Goal: Information Seeking & Learning: Check status

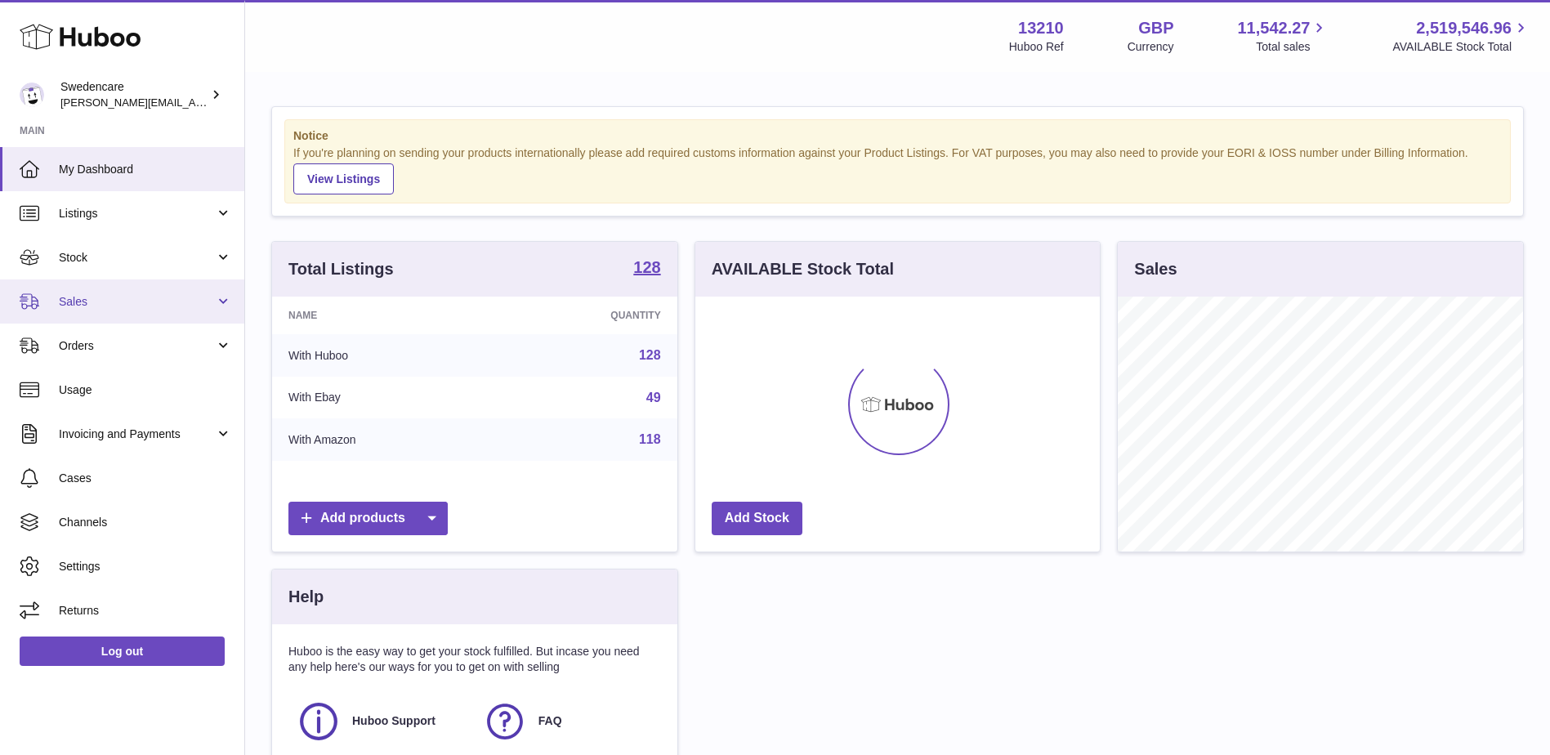
scroll to position [255, 404]
click at [113, 291] on link "Sales" at bounding box center [122, 301] width 244 height 44
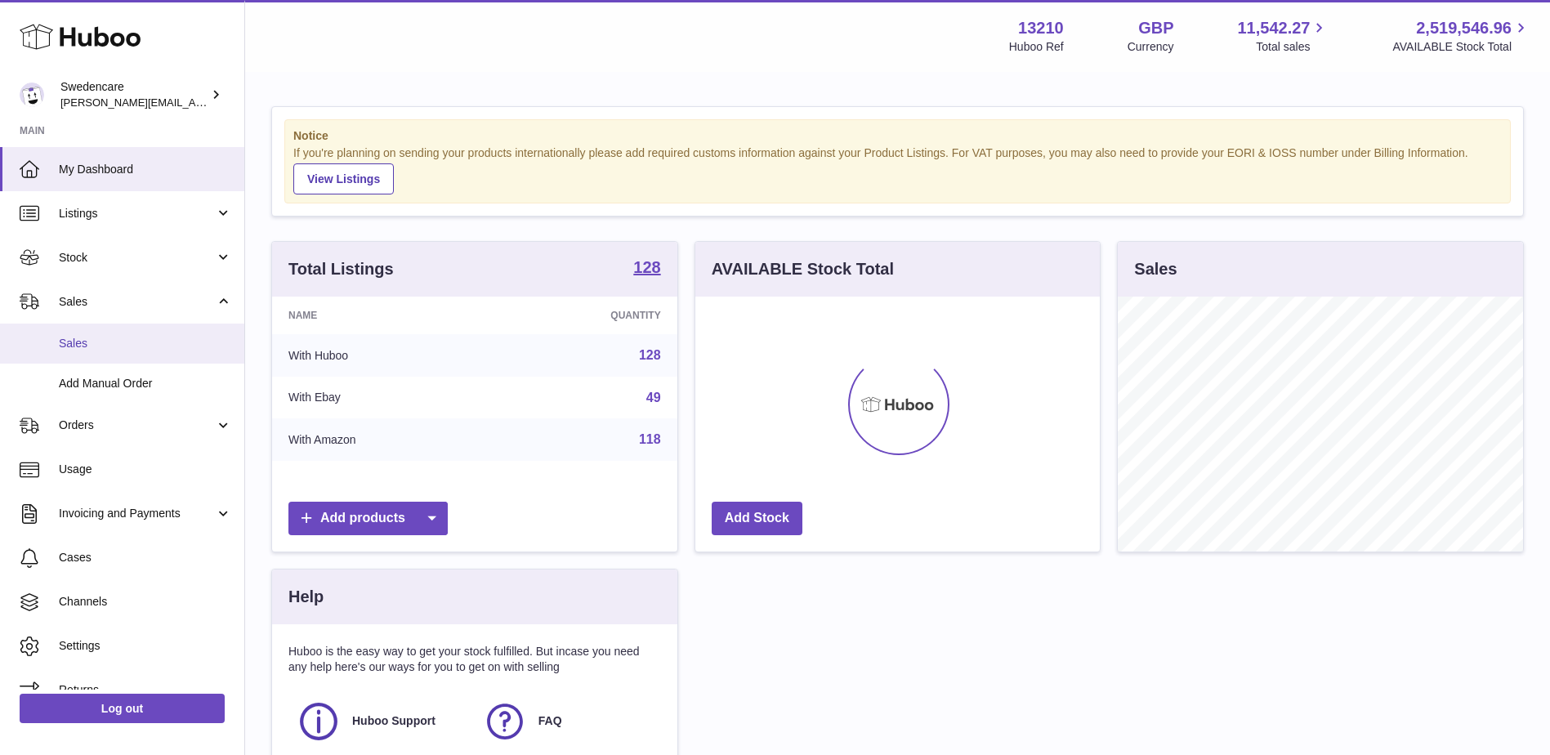
click at [126, 328] on link "Sales" at bounding box center [122, 344] width 244 height 40
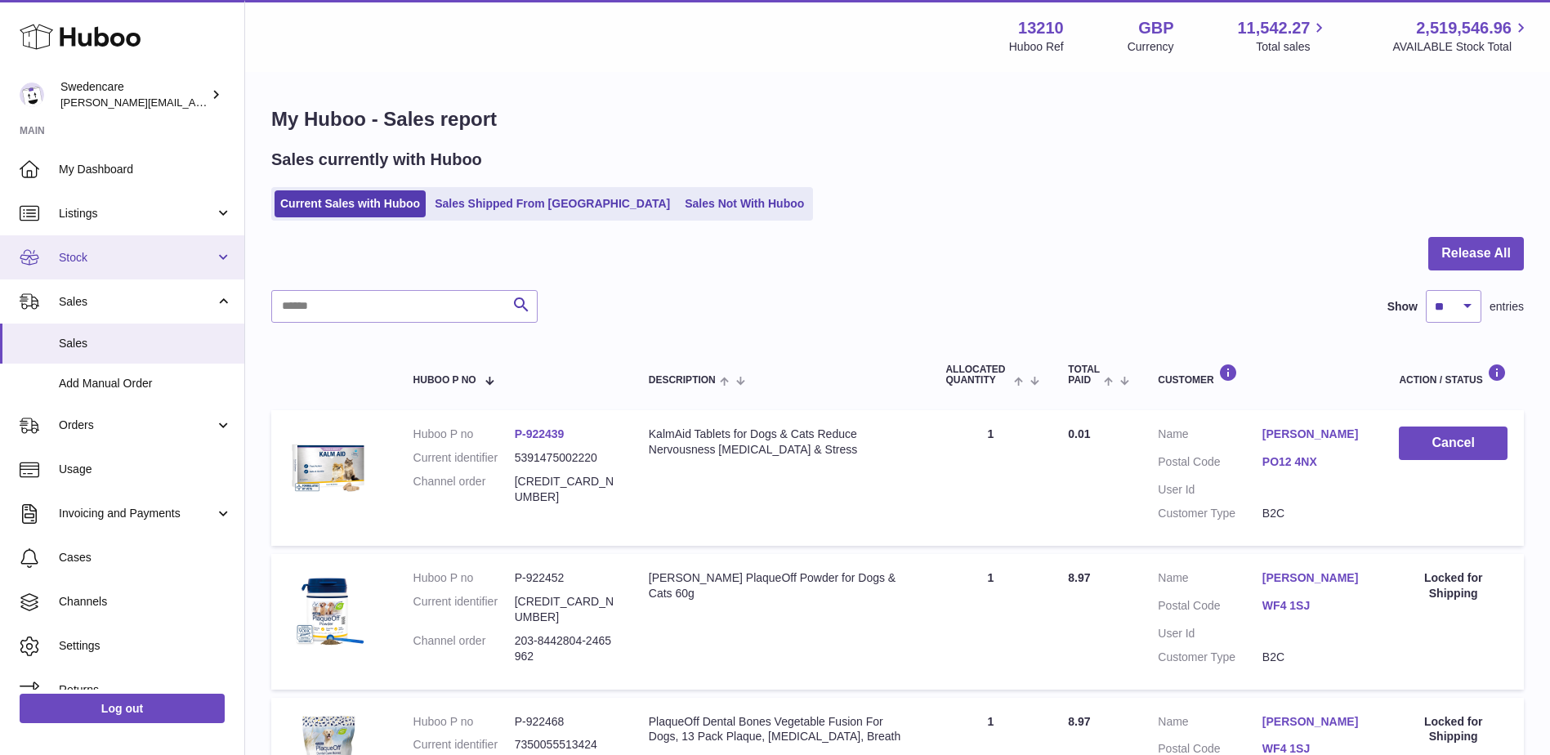
click at [79, 257] on span "Stock" at bounding box center [137, 258] width 156 height 16
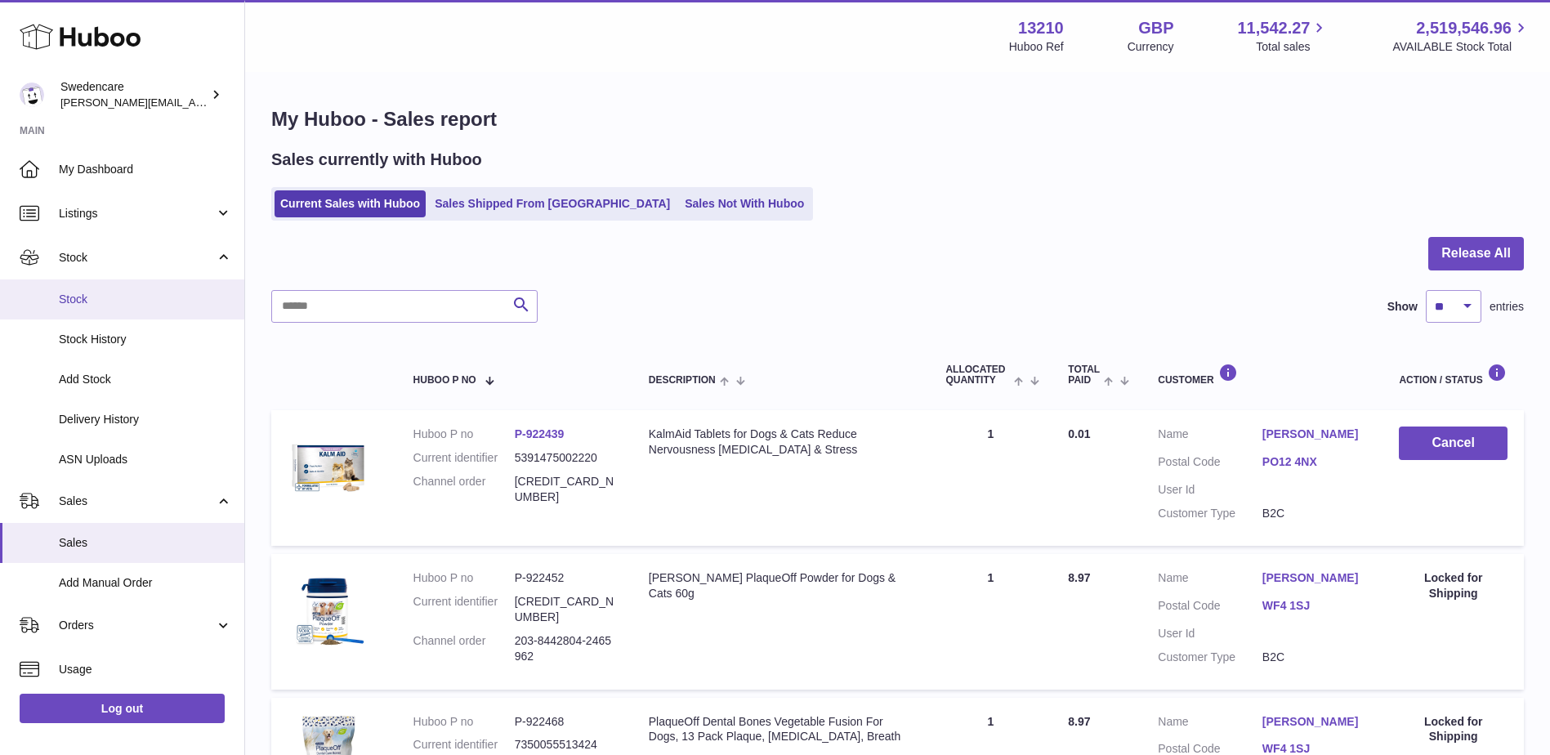
click at [113, 316] on link "Stock" at bounding box center [122, 299] width 244 height 40
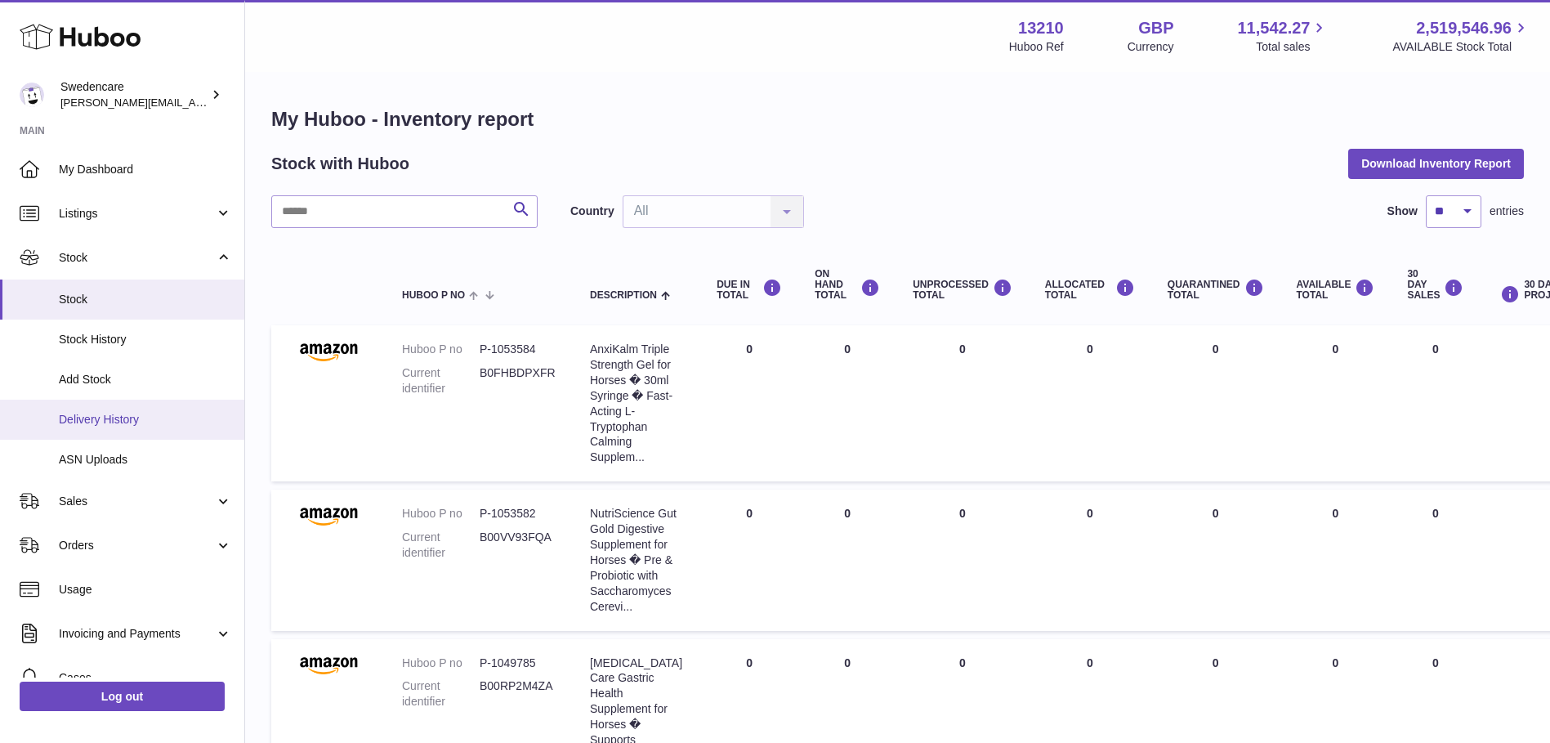
click at [147, 422] on span "Delivery History" at bounding box center [145, 420] width 173 height 16
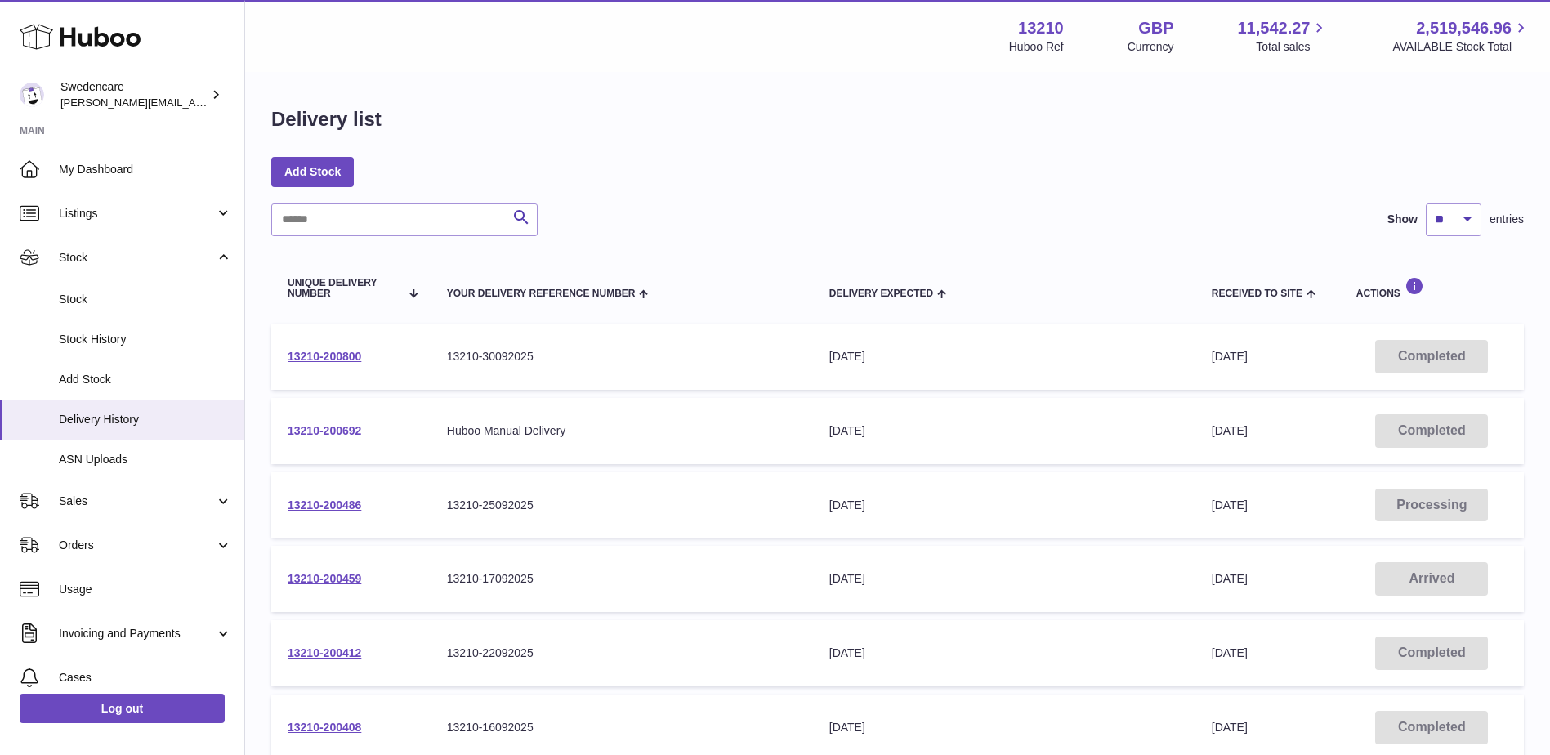
click at [321, 348] on td "13210-200800" at bounding box center [350, 357] width 159 height 66
click at [328, 350] on link "13210-200800" at bounding box center [325, 356] width 74 height 13
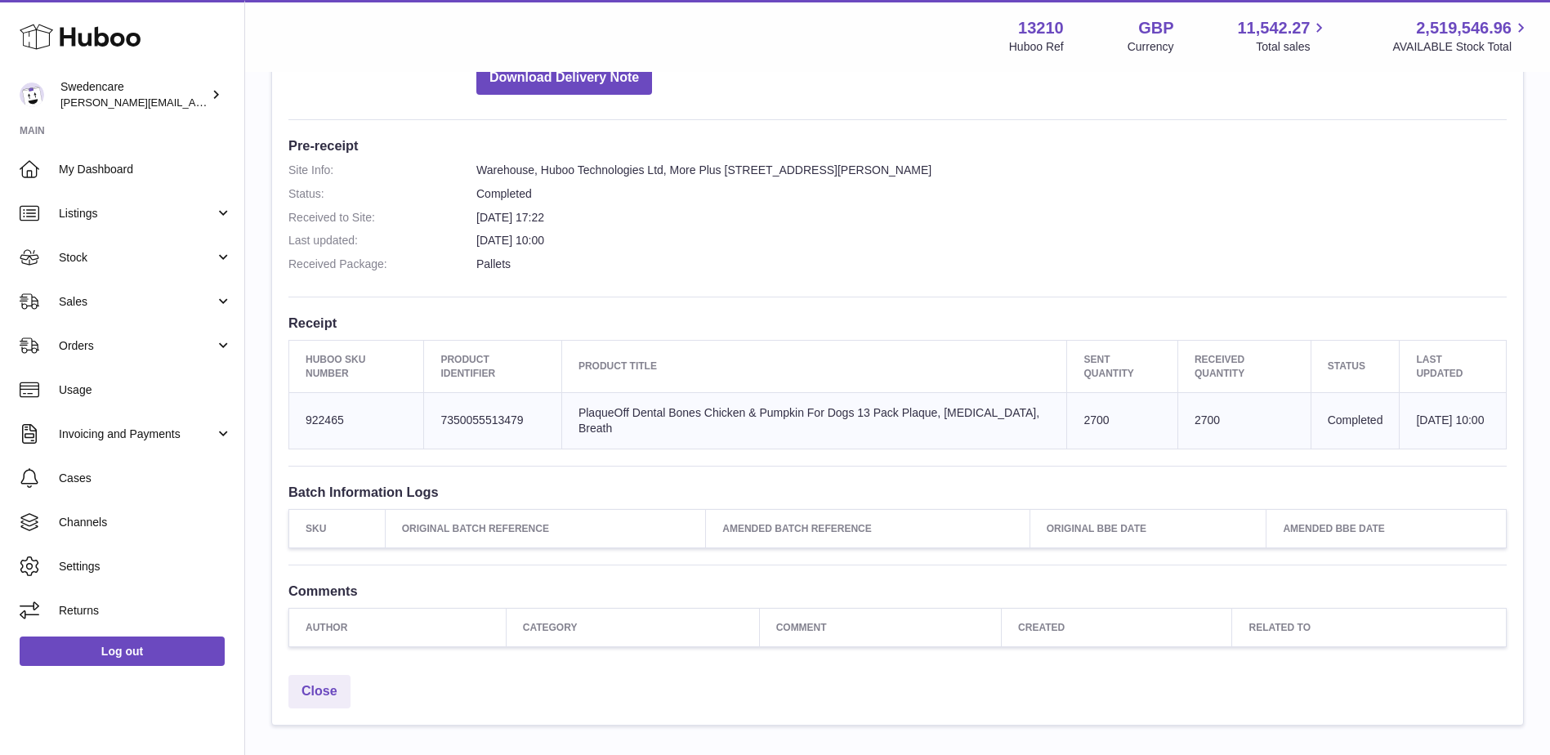
scroll to position [409, 0]
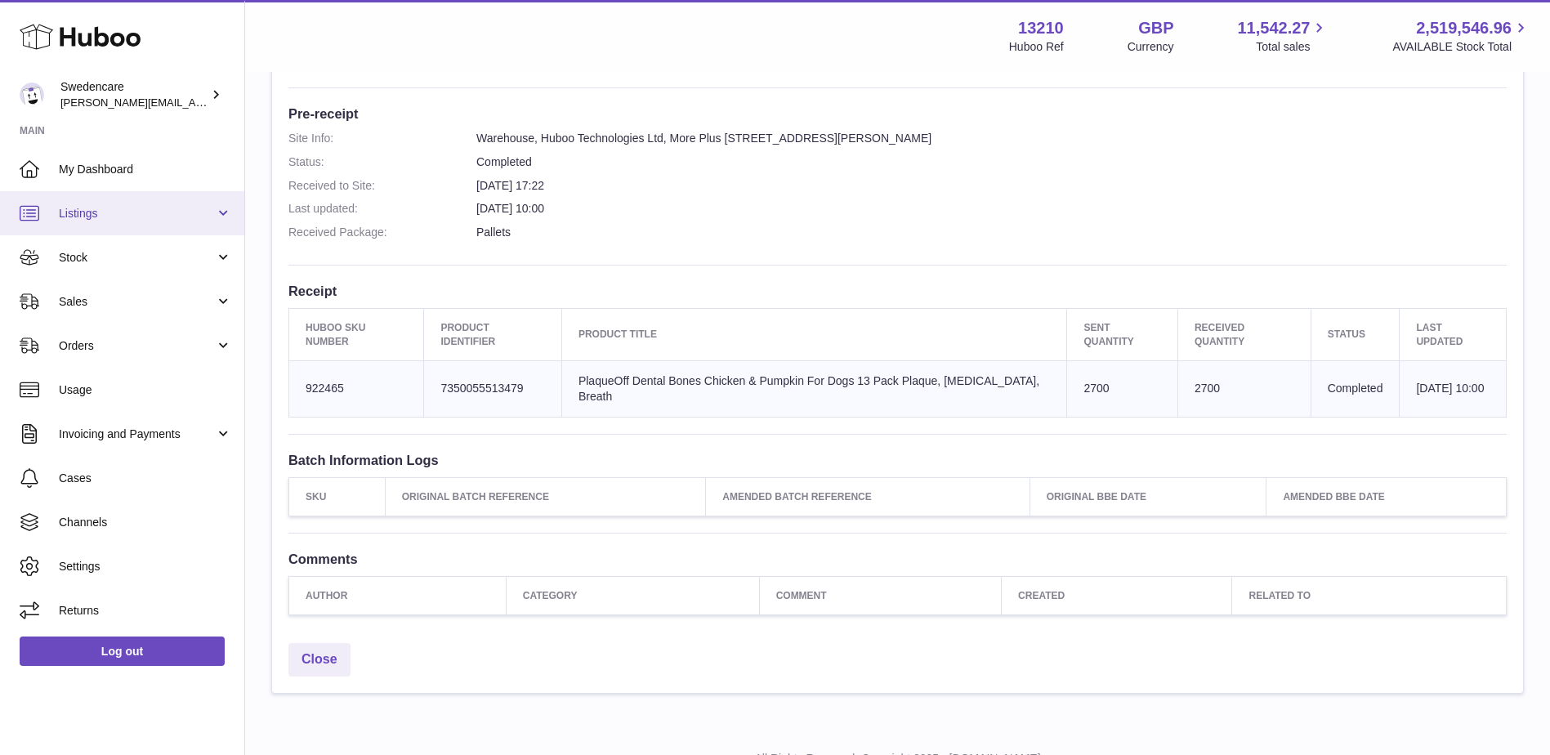
click at [123, 218] on span "Listings" at bounding box center [137, 214] width 156 height 16
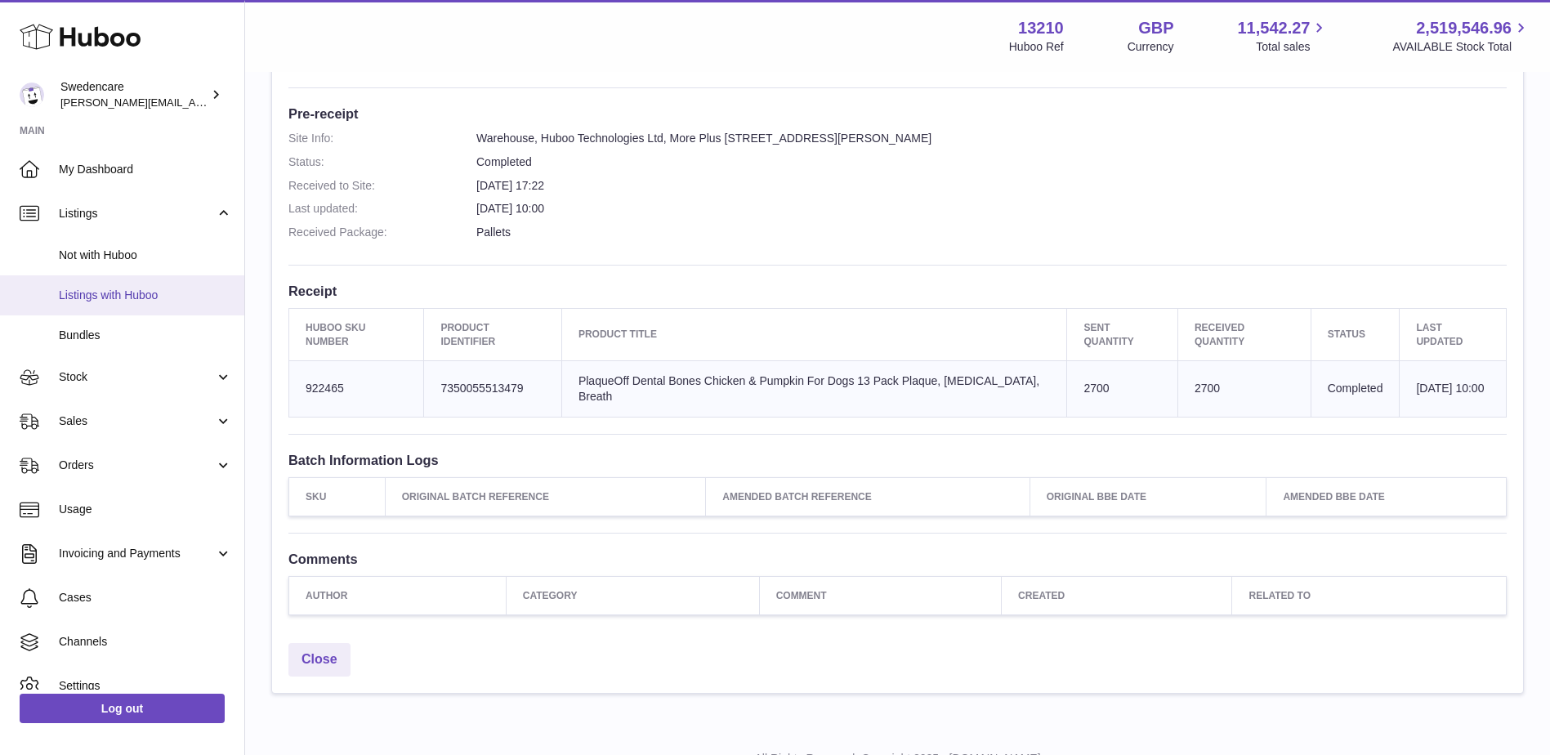
click at [138, 284] on link "Listings with Huboo" at bounding box center [122, 295] width 244 height 40
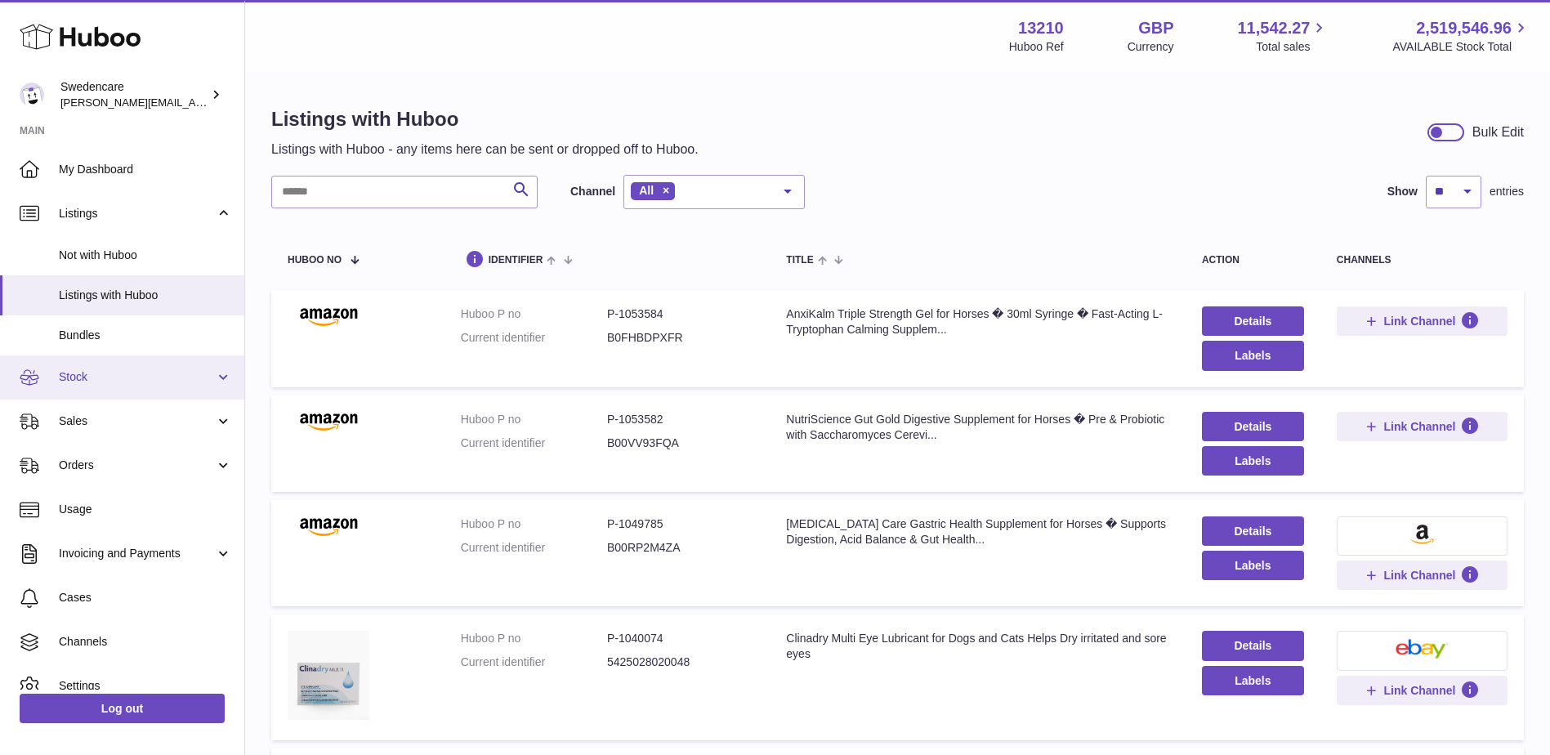
click at [109, 379] on span "Stock" at bounding box center [137, 377] width 156 height 16
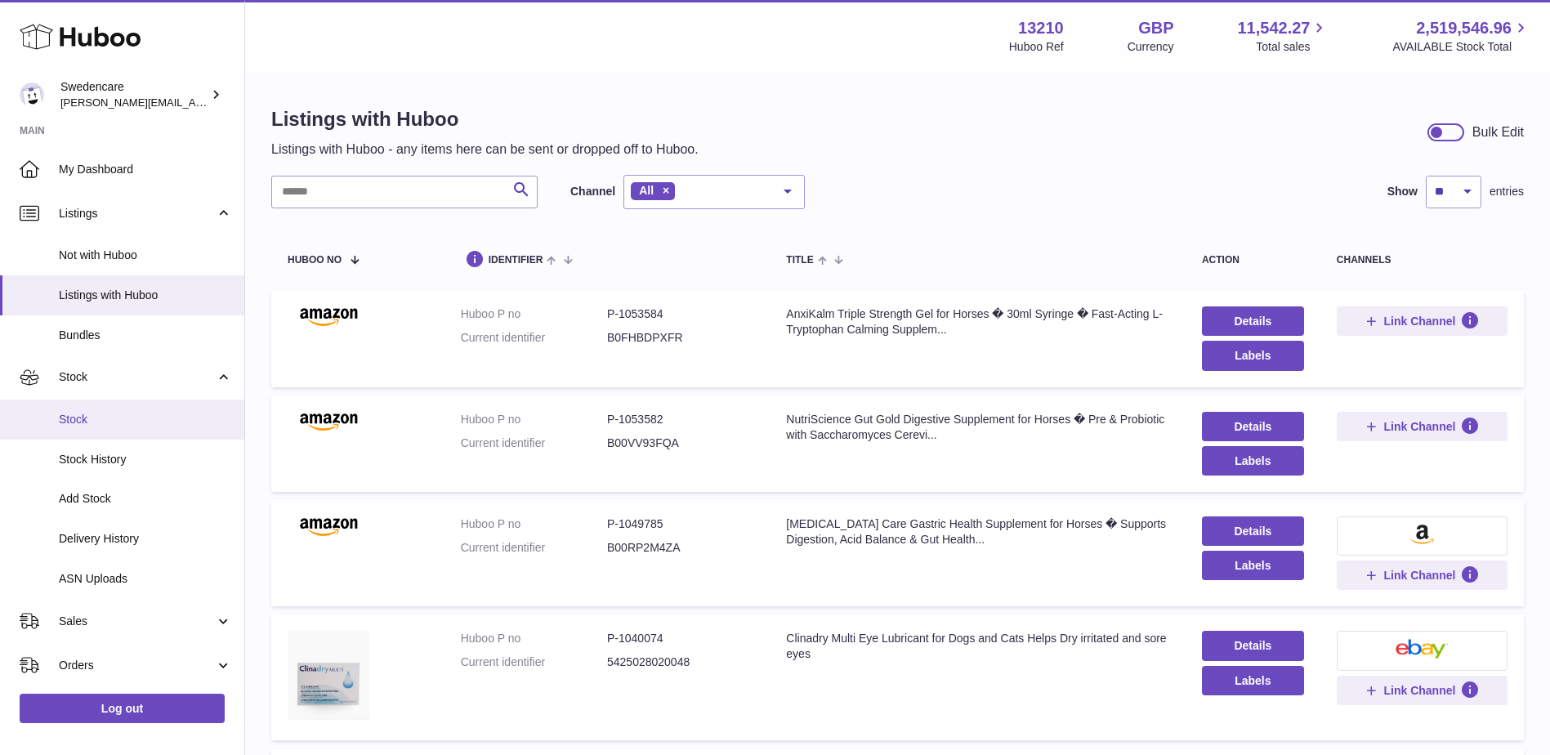
click at [121, 422] on span "Stock" at bounding box center [145, 420] width 173 height 16
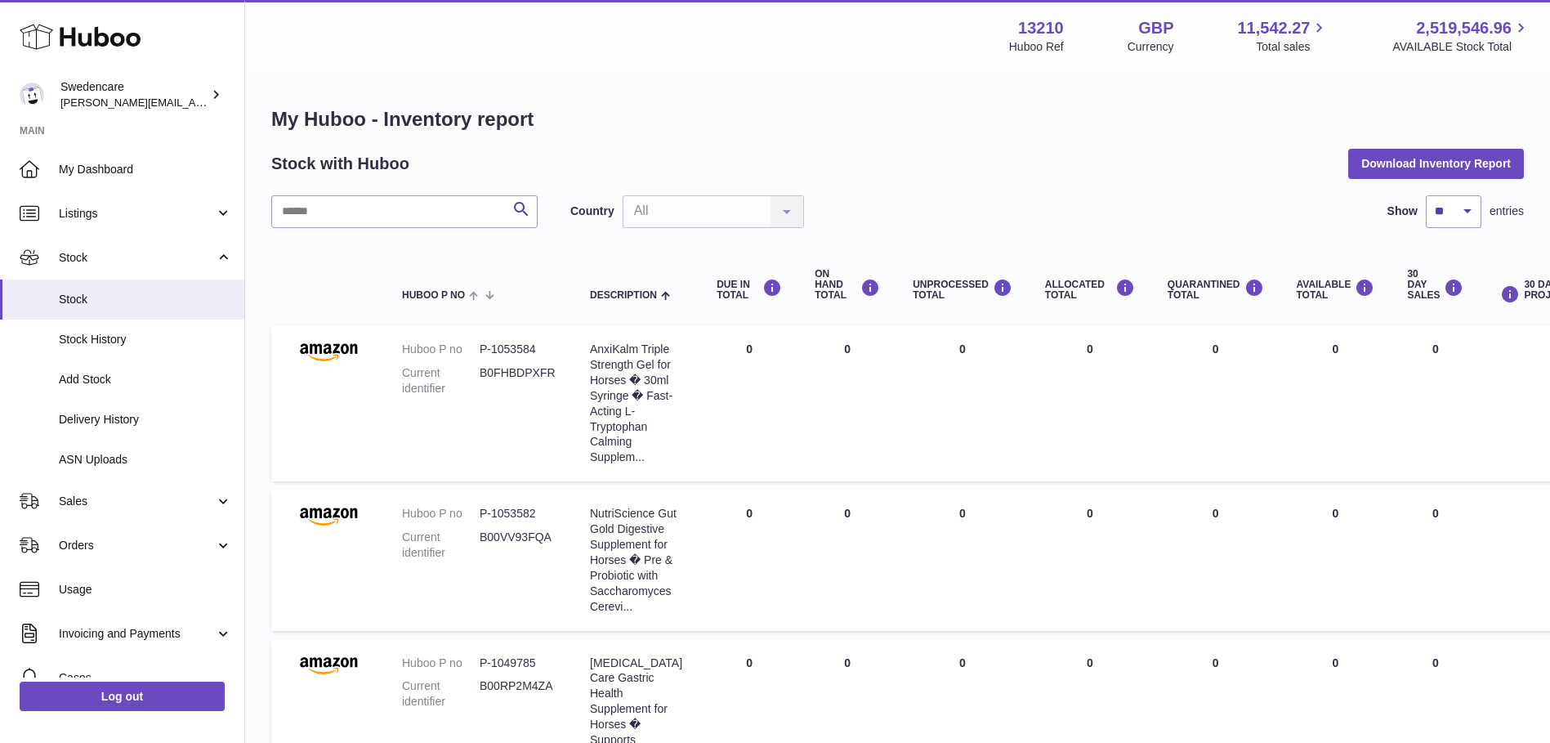
click at [396, 203] on input "text" at bounding box center [404, 211] width 266 height 33
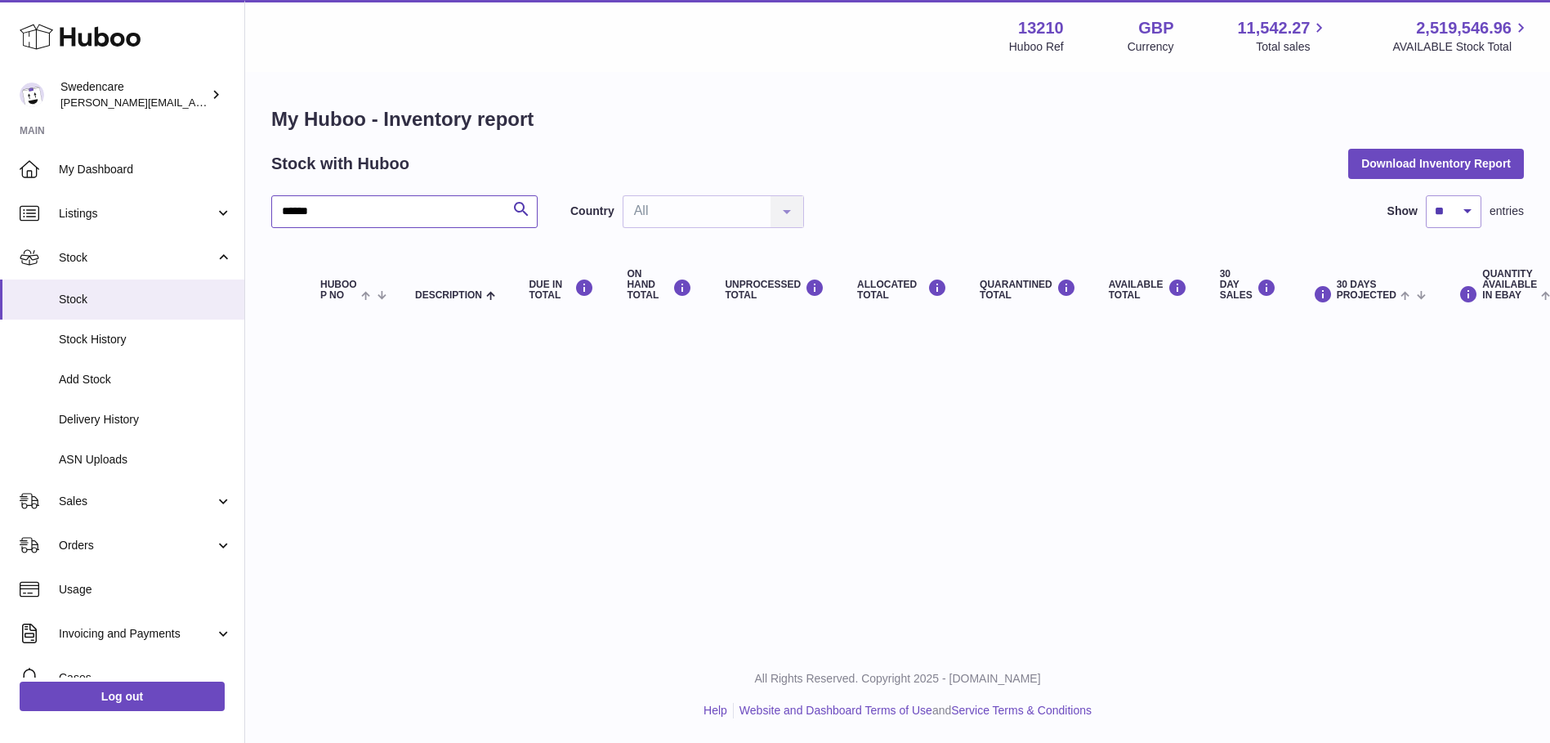
click at [396, 203] on input "******" at bounding box center [404, 211] width 266 height 33
type input "*******"
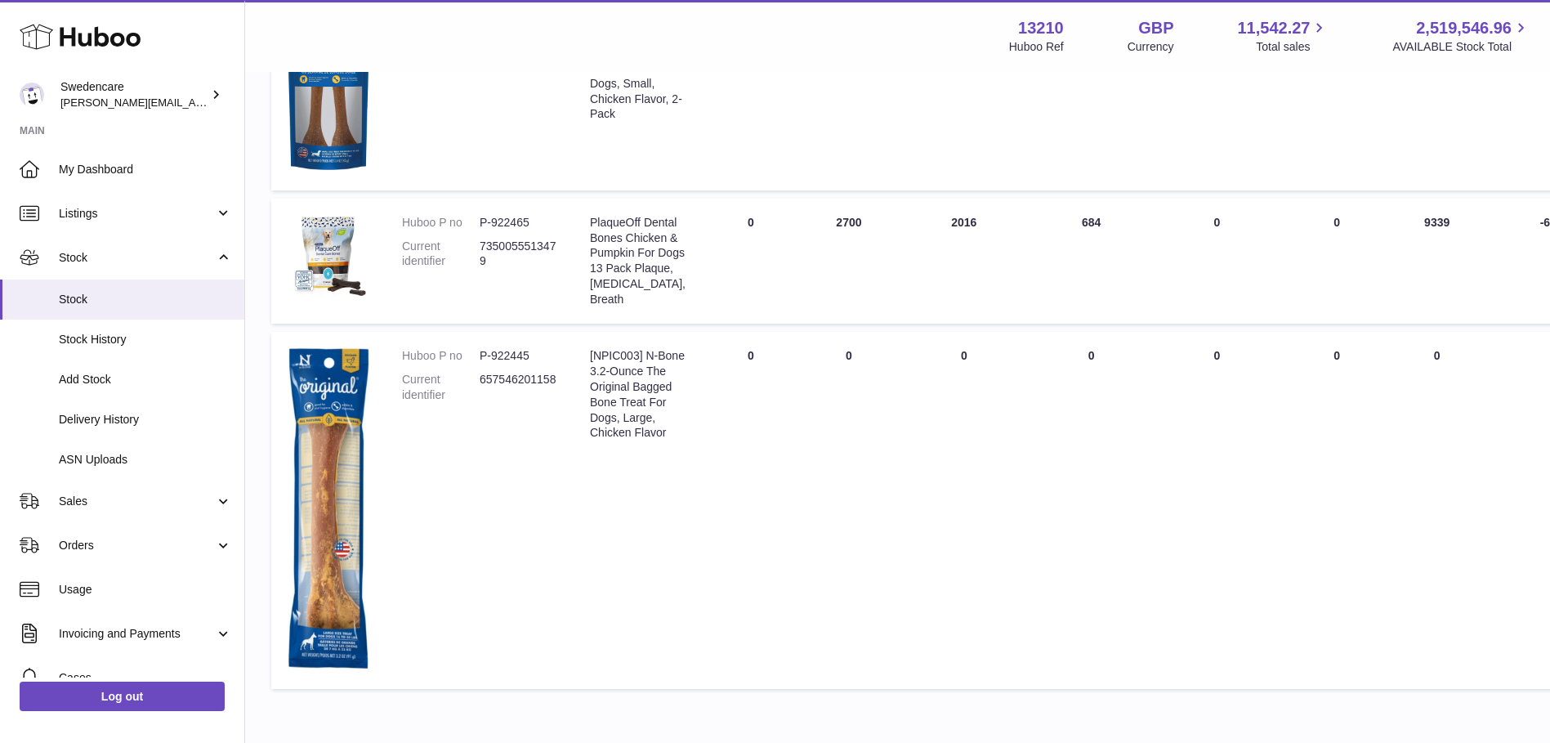
scroll to position [1144, 0]
click at [685, 234] on td "Description PlaqueOff Dental Bones Chicken & Pumpkin For Dogs 13 Pack Plaque, T…" at bounding box center [638, 260] width 128 height 125
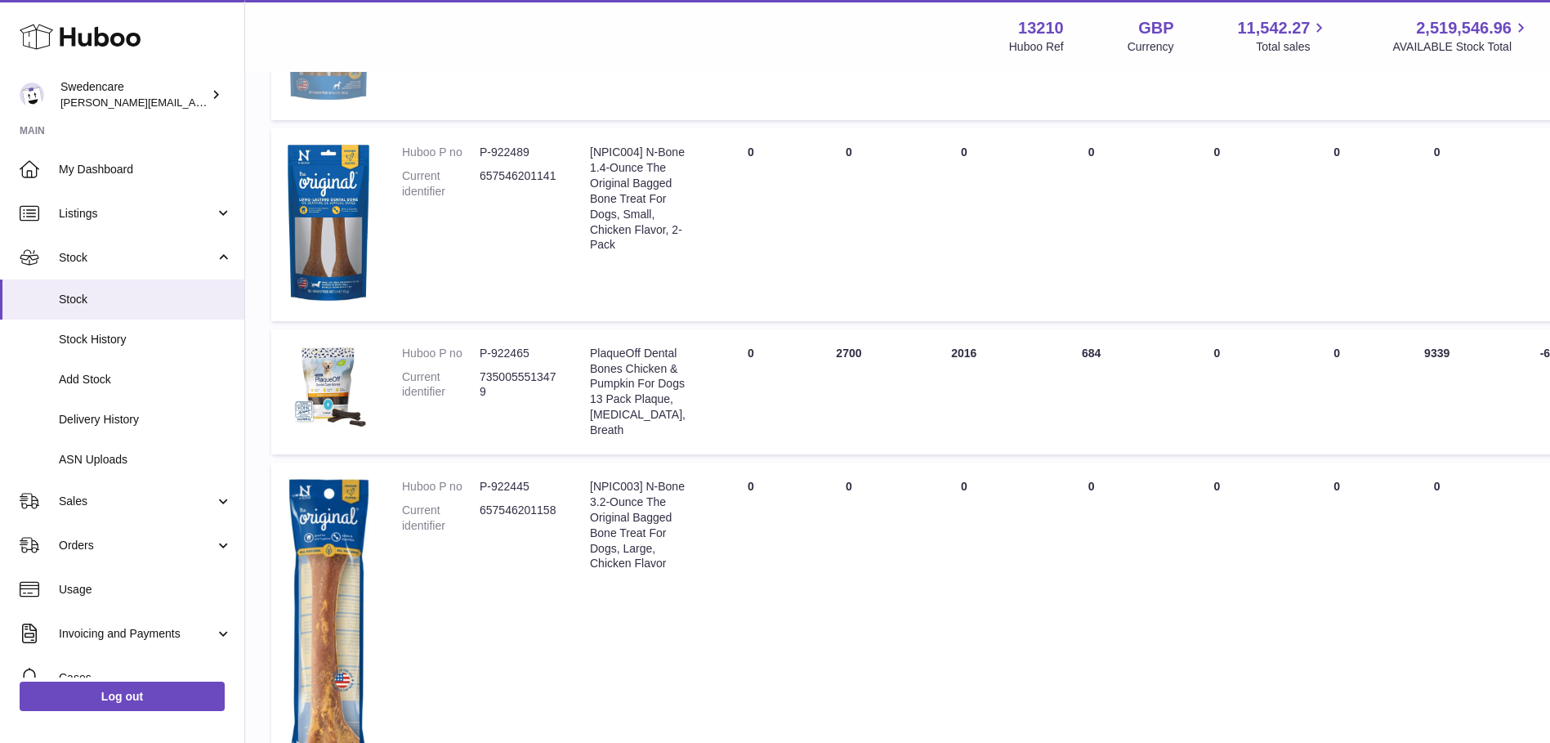
scroll to position [817, 0]
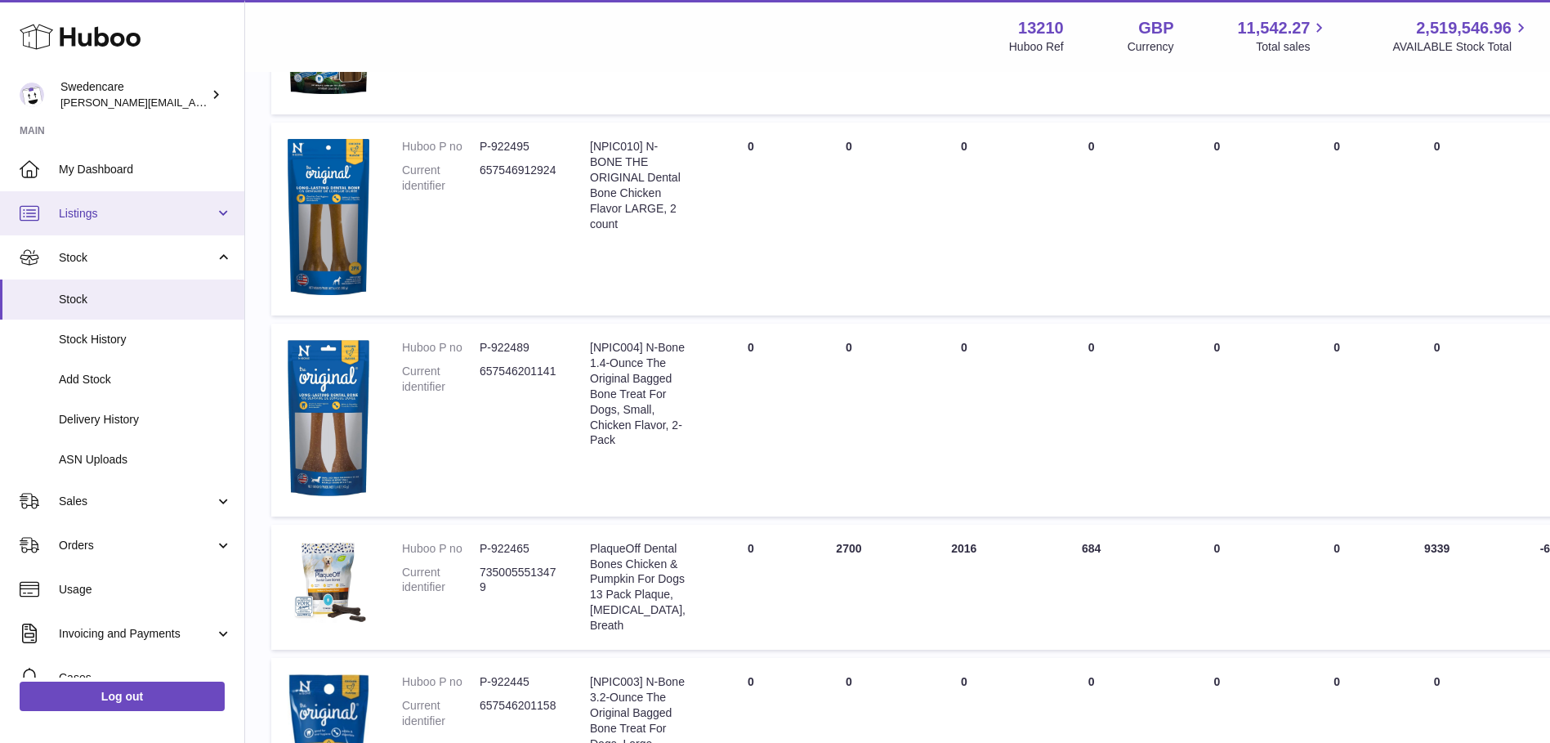
drag, startPoint x: 123, startPoint y: 223, endPoint x: 114, endPoint y: 233, distance: 13.3
click at [123, 223] on link "Listings" at bounding box center [122, 213] width 244 height 44
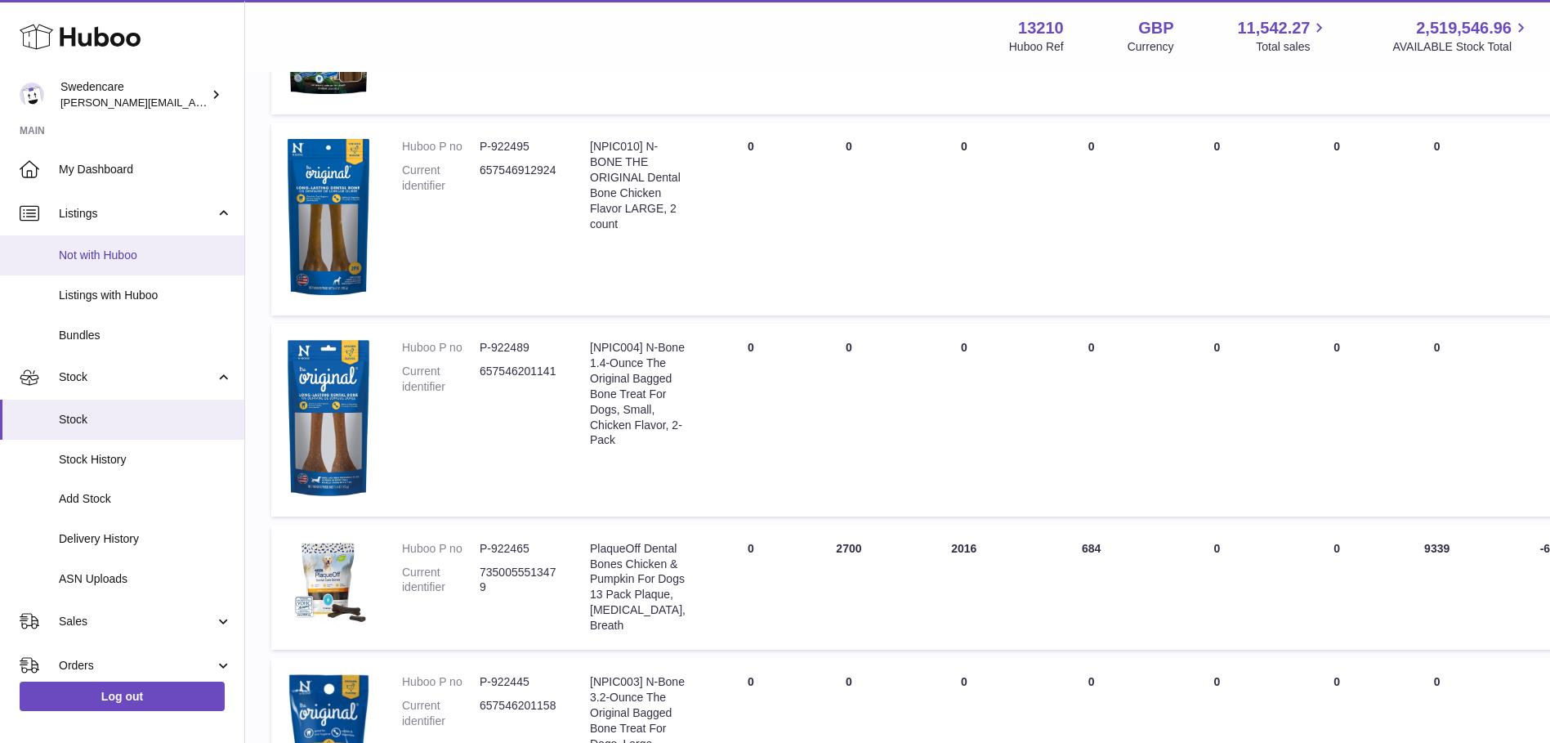
click at [113, 254] on span "Not with Huboo" at bounding box center [145, 256] width 173 height 16
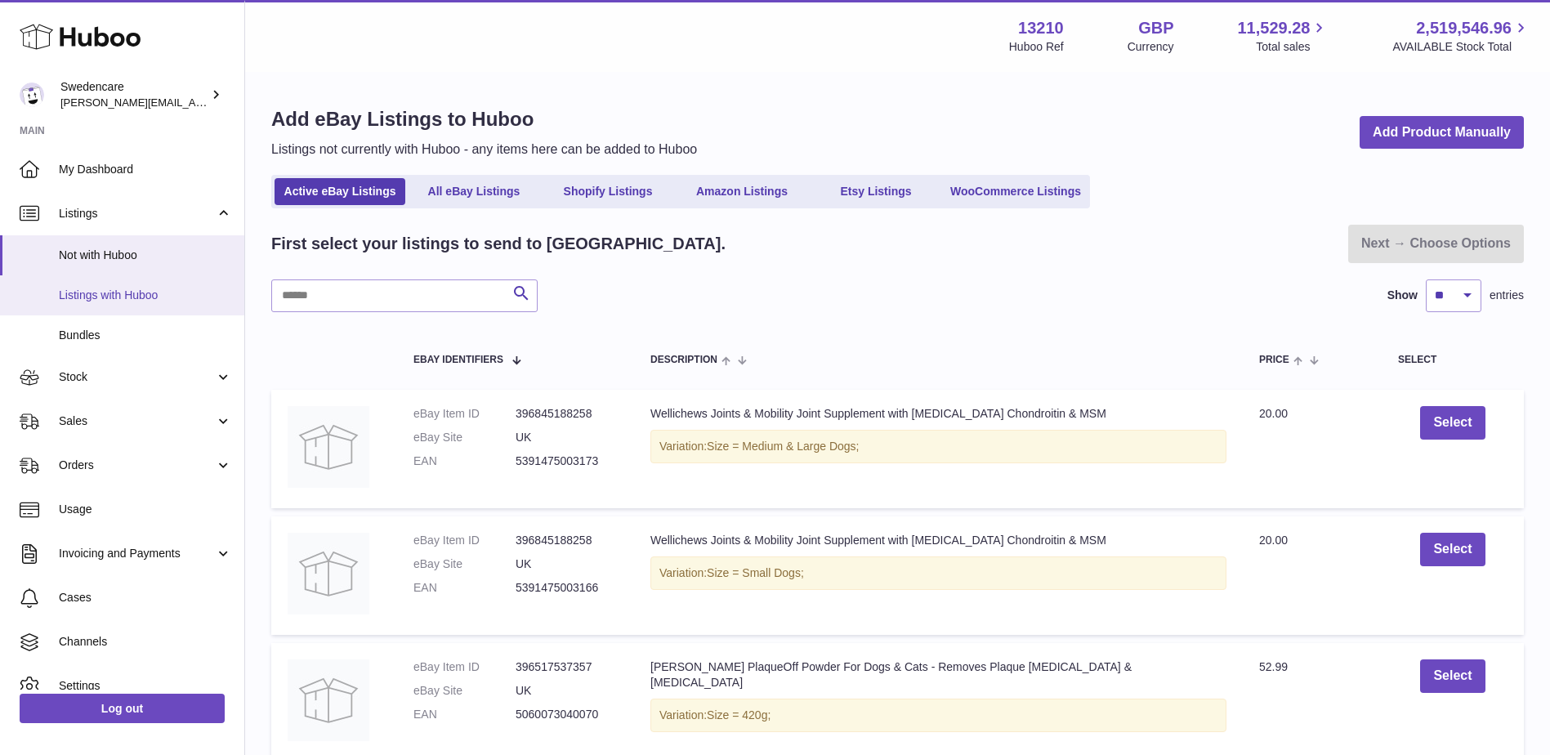
click at [124, 305] on link "Listings with Huboo" at bounding box center [122, 295] width 244 height 40
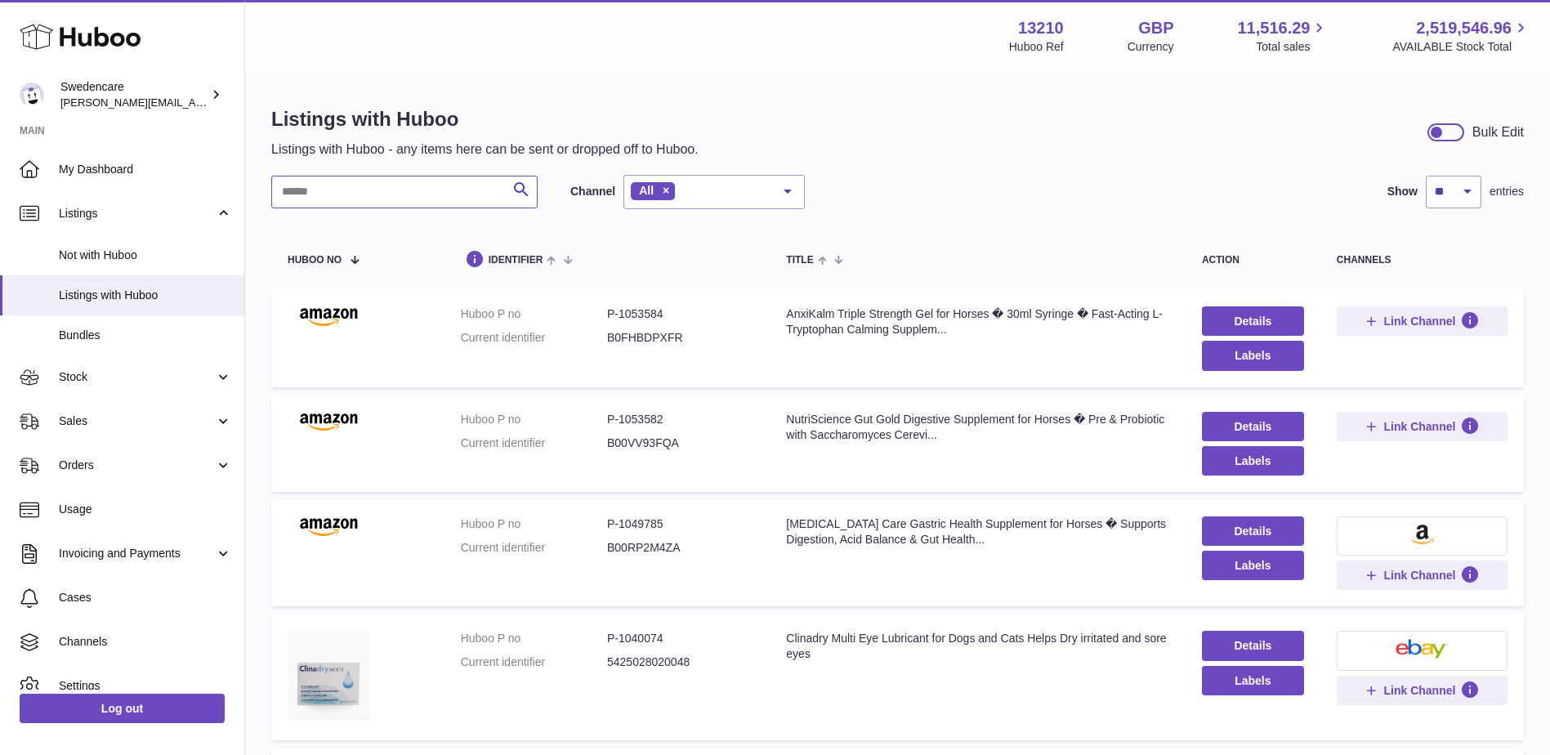
click at [447, 188] on input "text" at bounding box center [404, 192] width 266 height 33
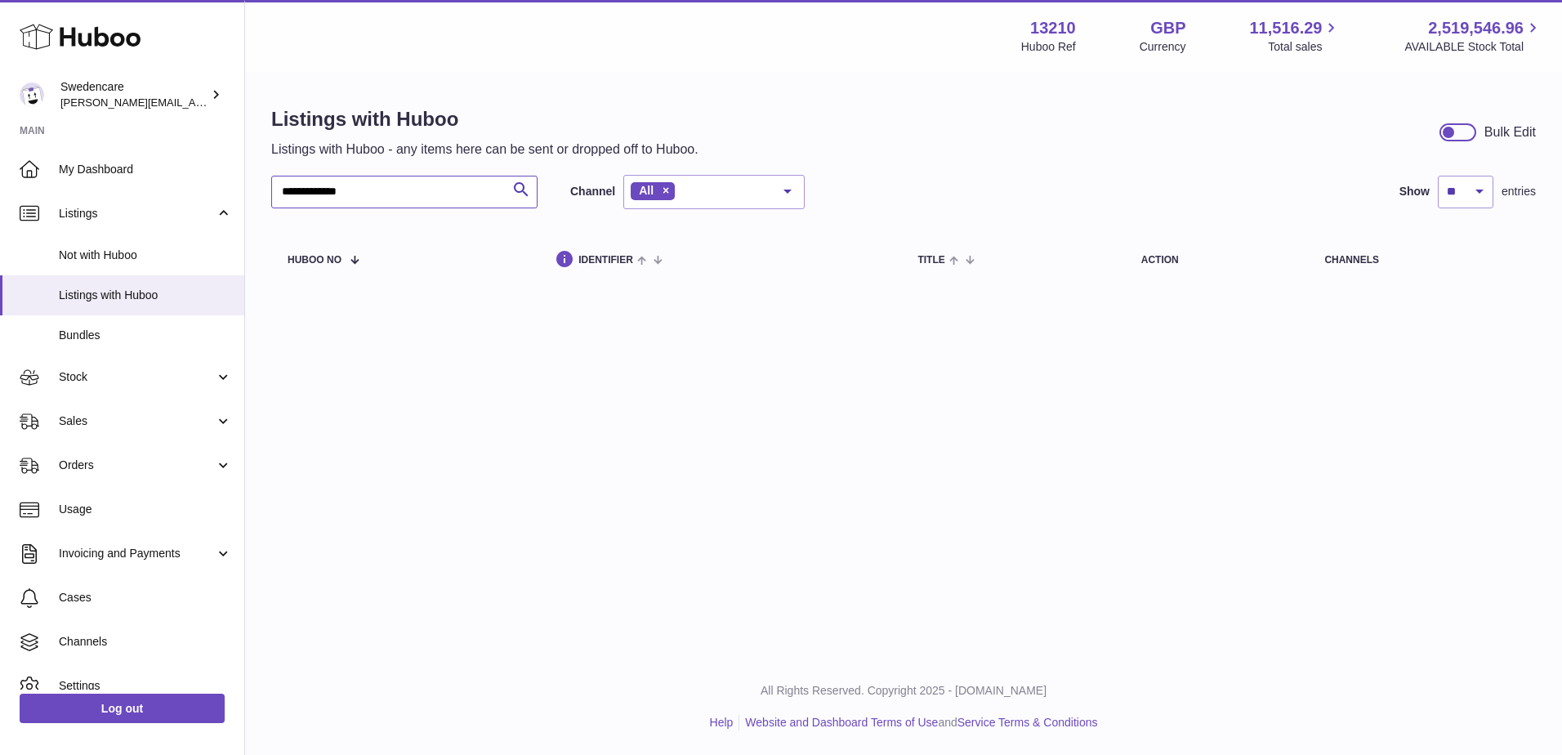
click at [454, 194] on input "**********" at bounding box center [404, 192] width 266 height 33
type input "*******"
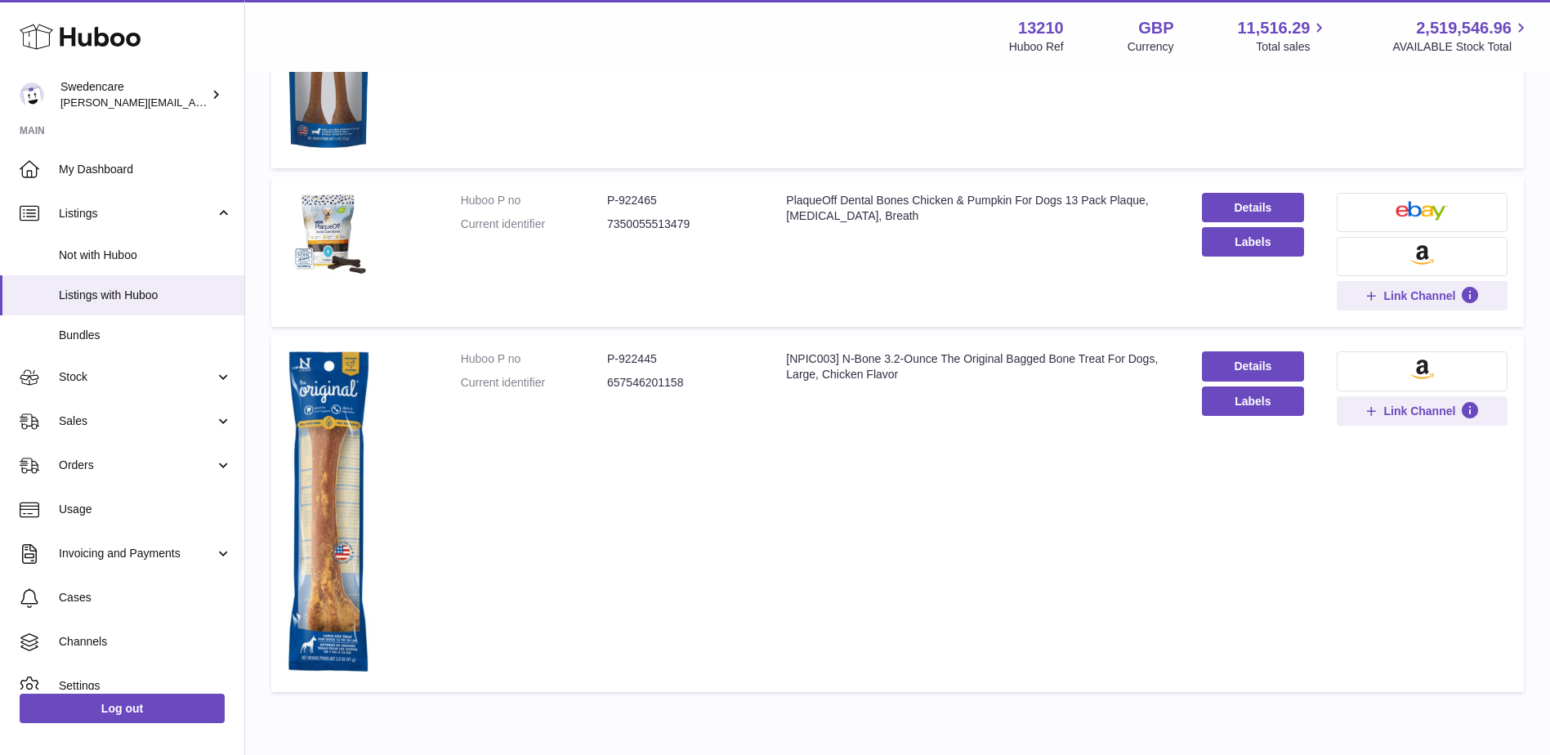
scroll to position [1144, 0]
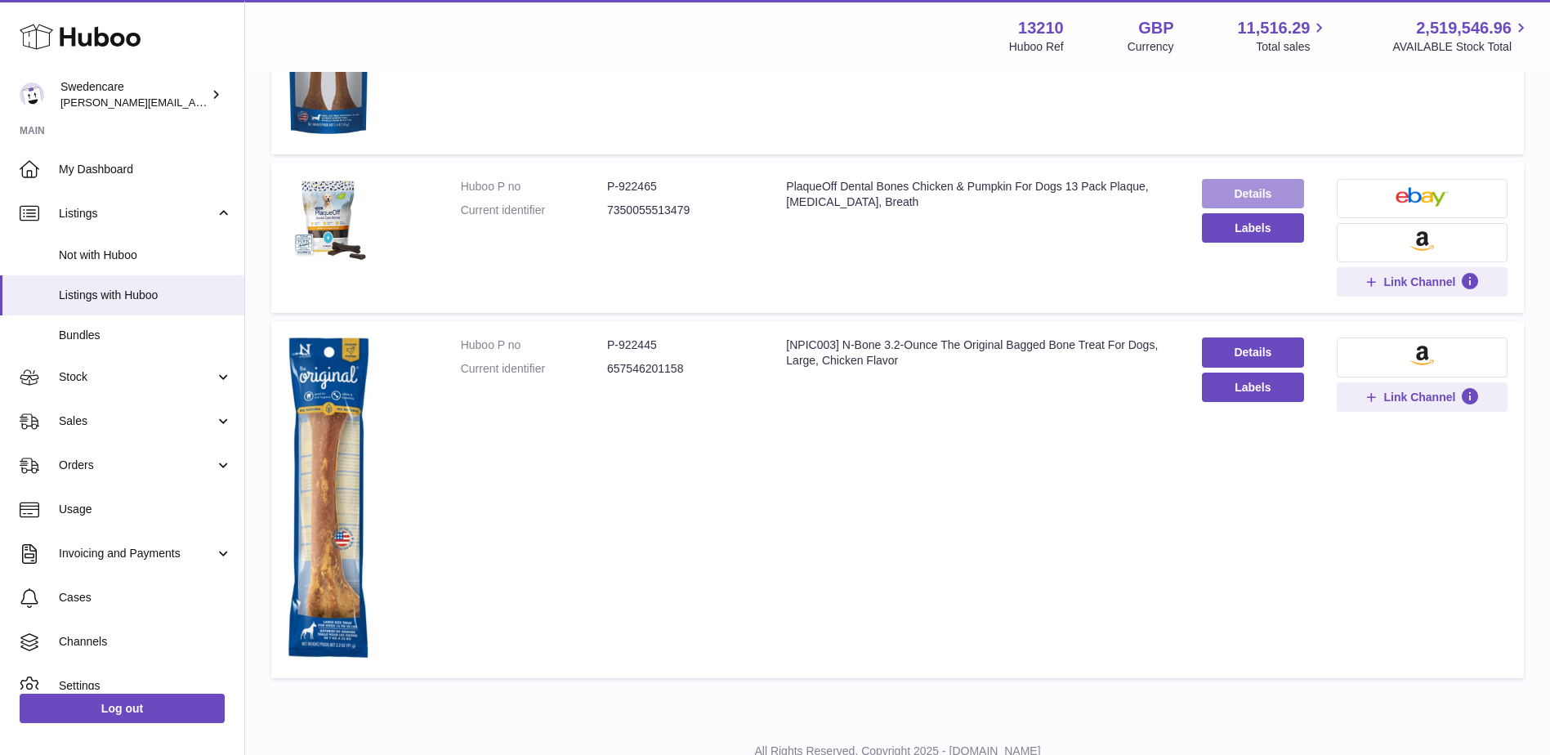
click at [1274, 194] on link "Details" at bounding box center [1253, 193] width 102 height 29
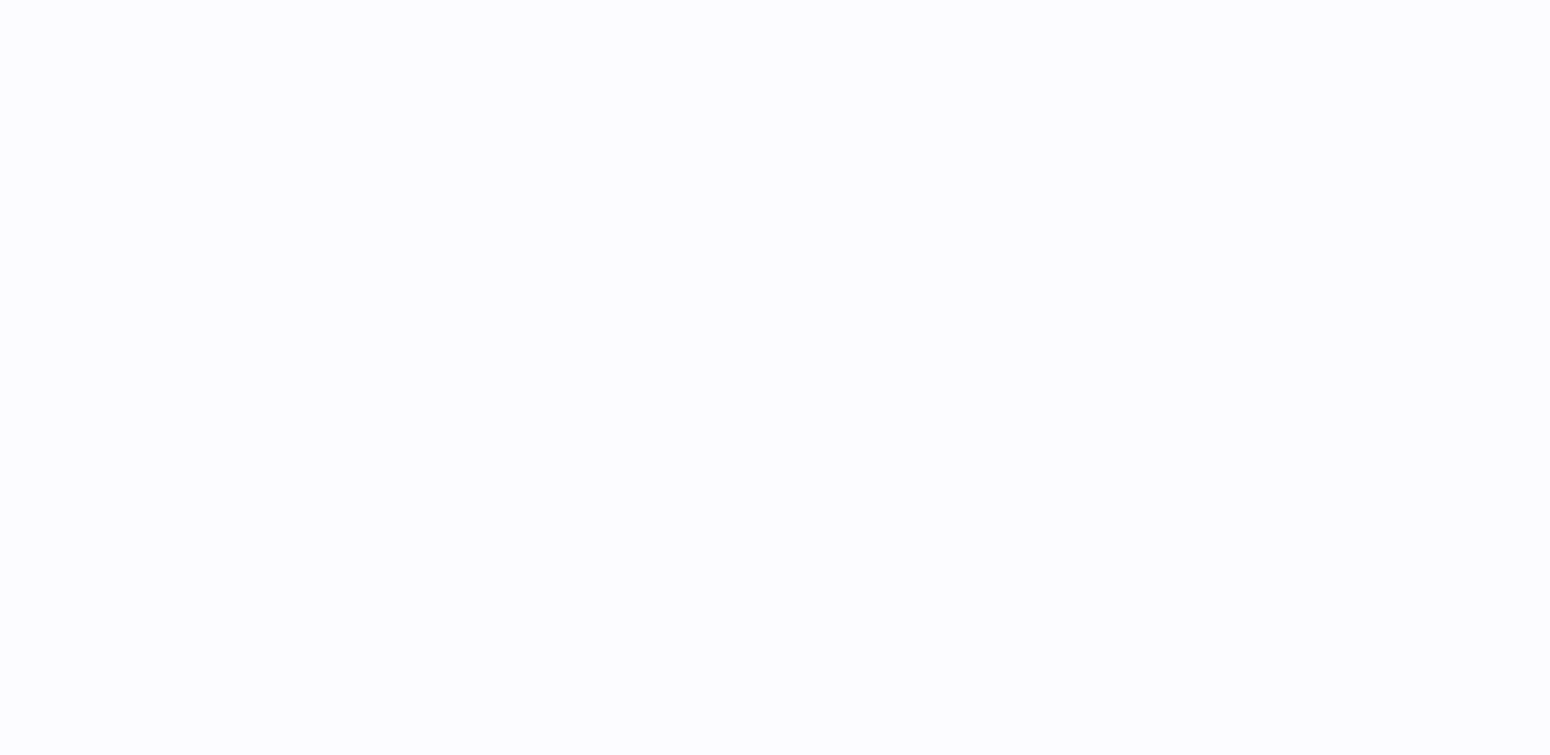
select select
select select "****"
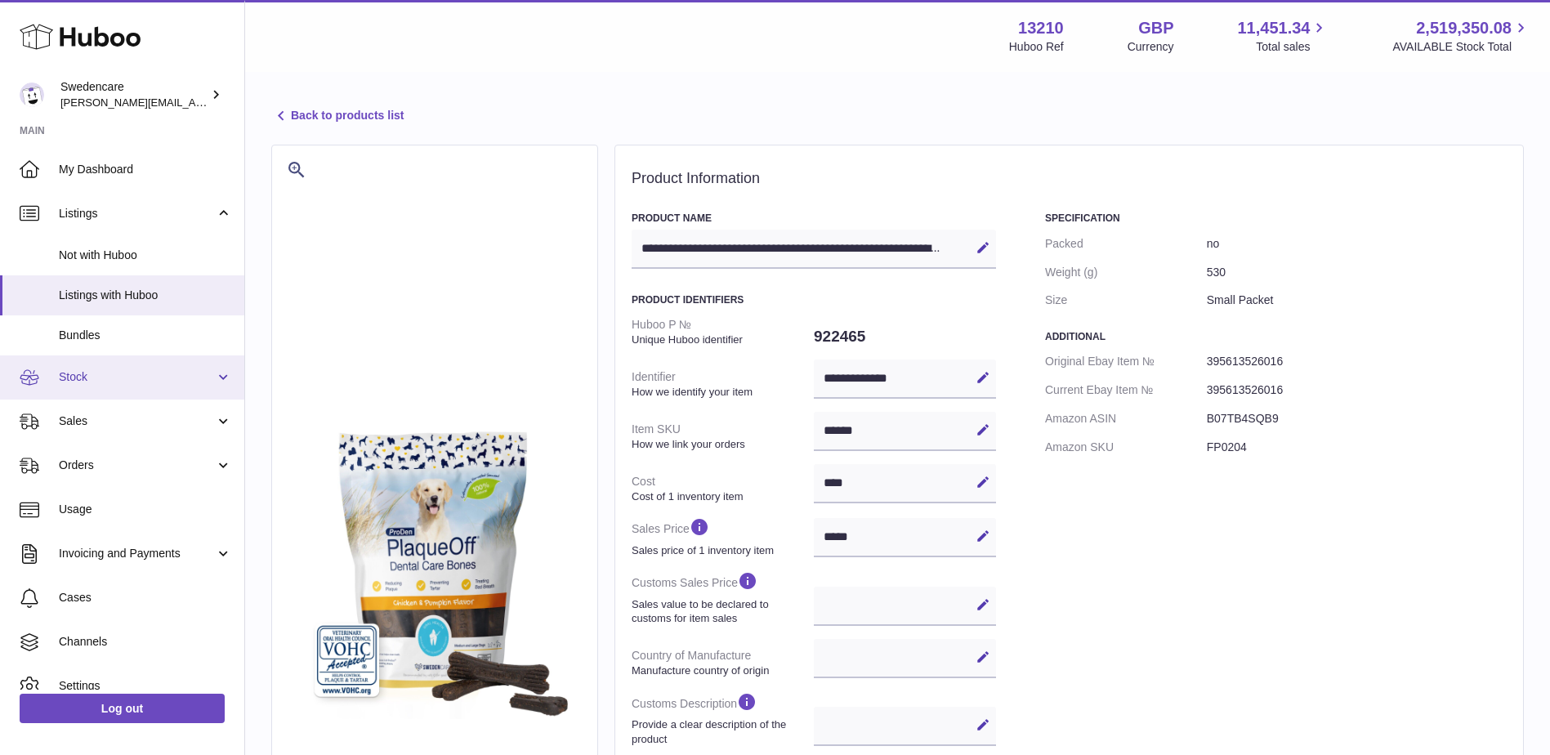
click at [88, 388] on link "Stock" at bounding box center [122, 377] width 244 height 44
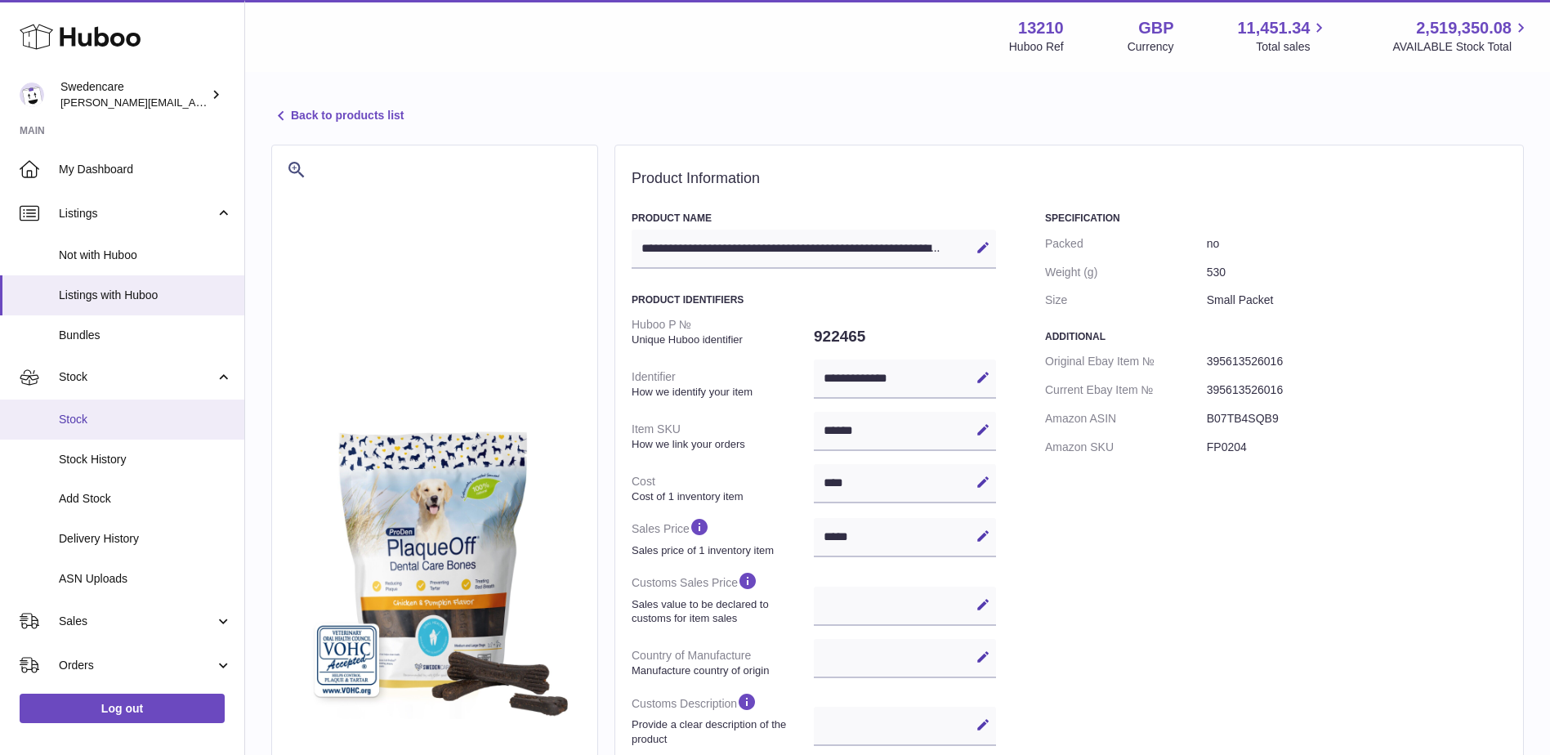
click at [127, 432] on link "Stock" at bounding box center [122, 420] width 244 height 40
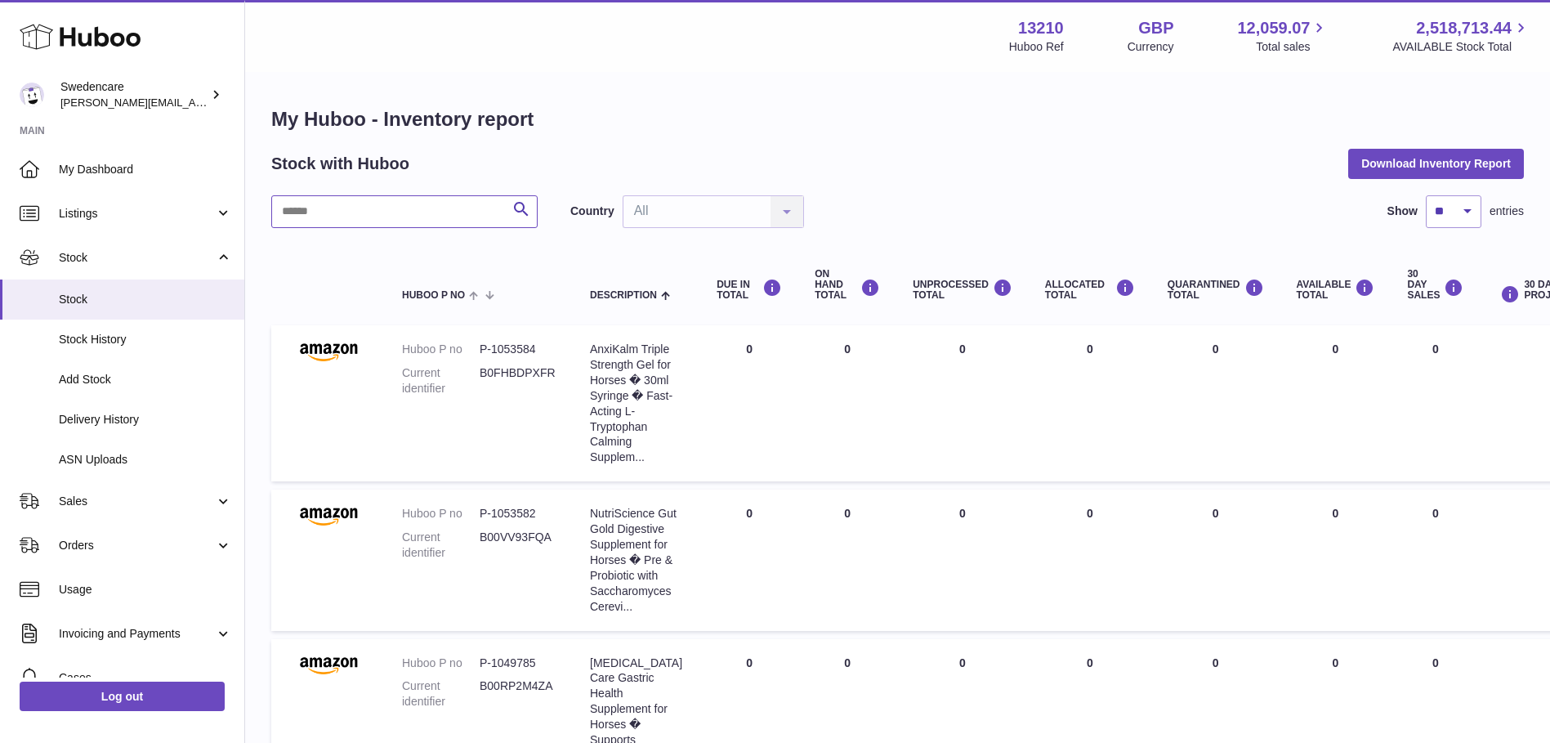
click at [438, 202] on input "text" at bounding box center [404, 211] width 266 height 33
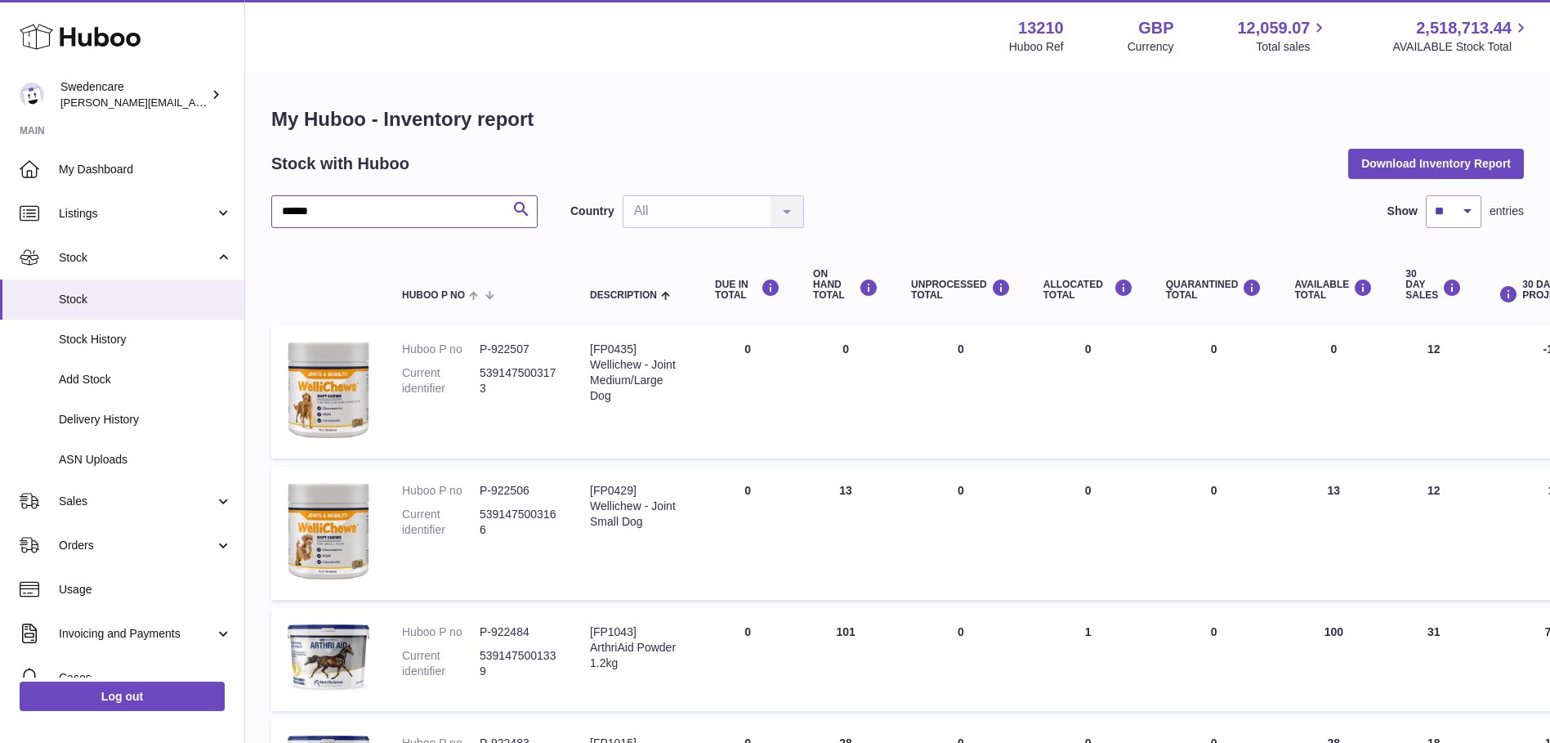
click at [289, 209] on input "******" at bounding box center [404, 211] width 266 height 33
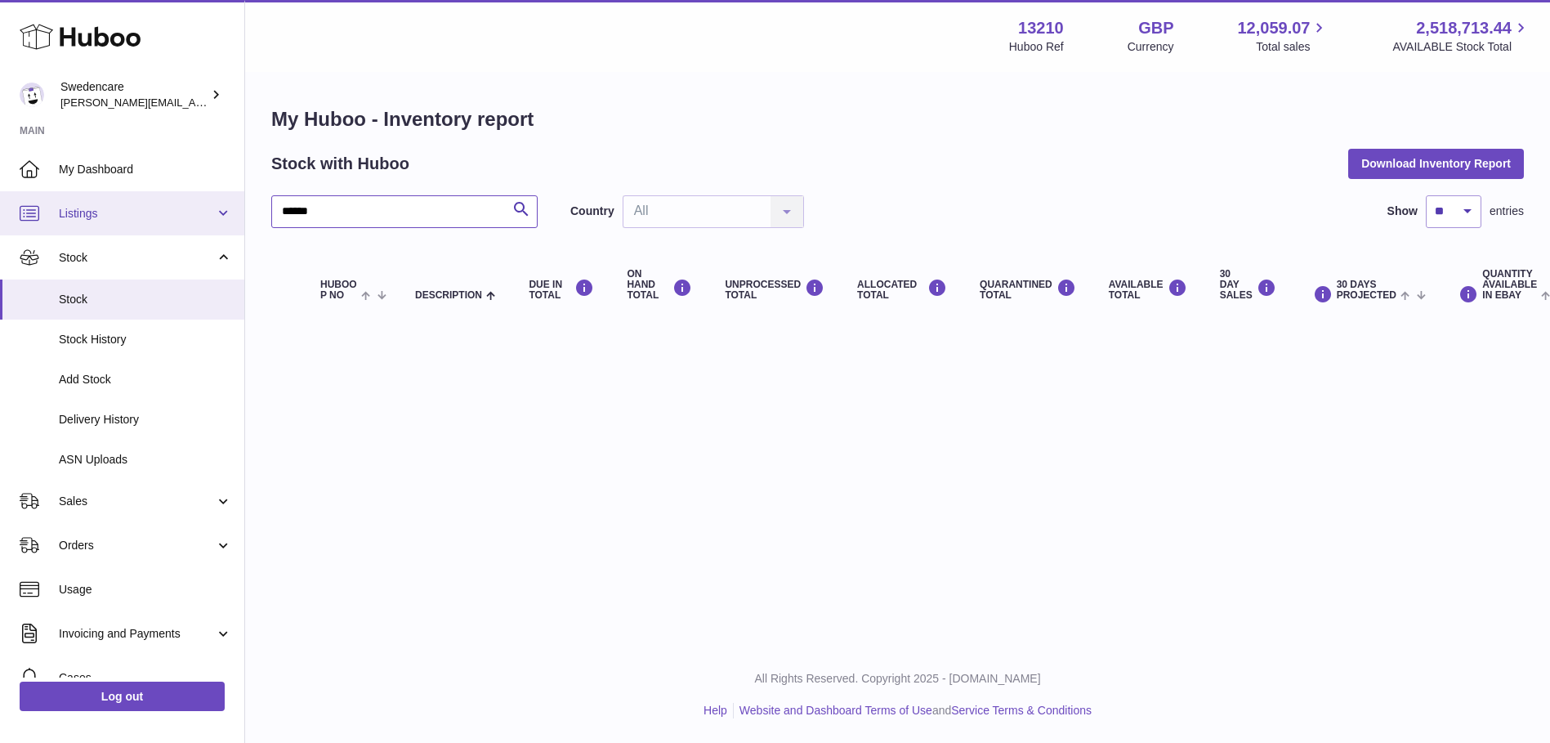
drag, startPoint x: 379, startPoint y: 209, endPoint x: 0, endPoint y: 209, distance: 379.1
click at [0, 209] on html ".st0{fill:#141414;}" at bounding box center [775, 371] width 1550 height 743
type input "*******"
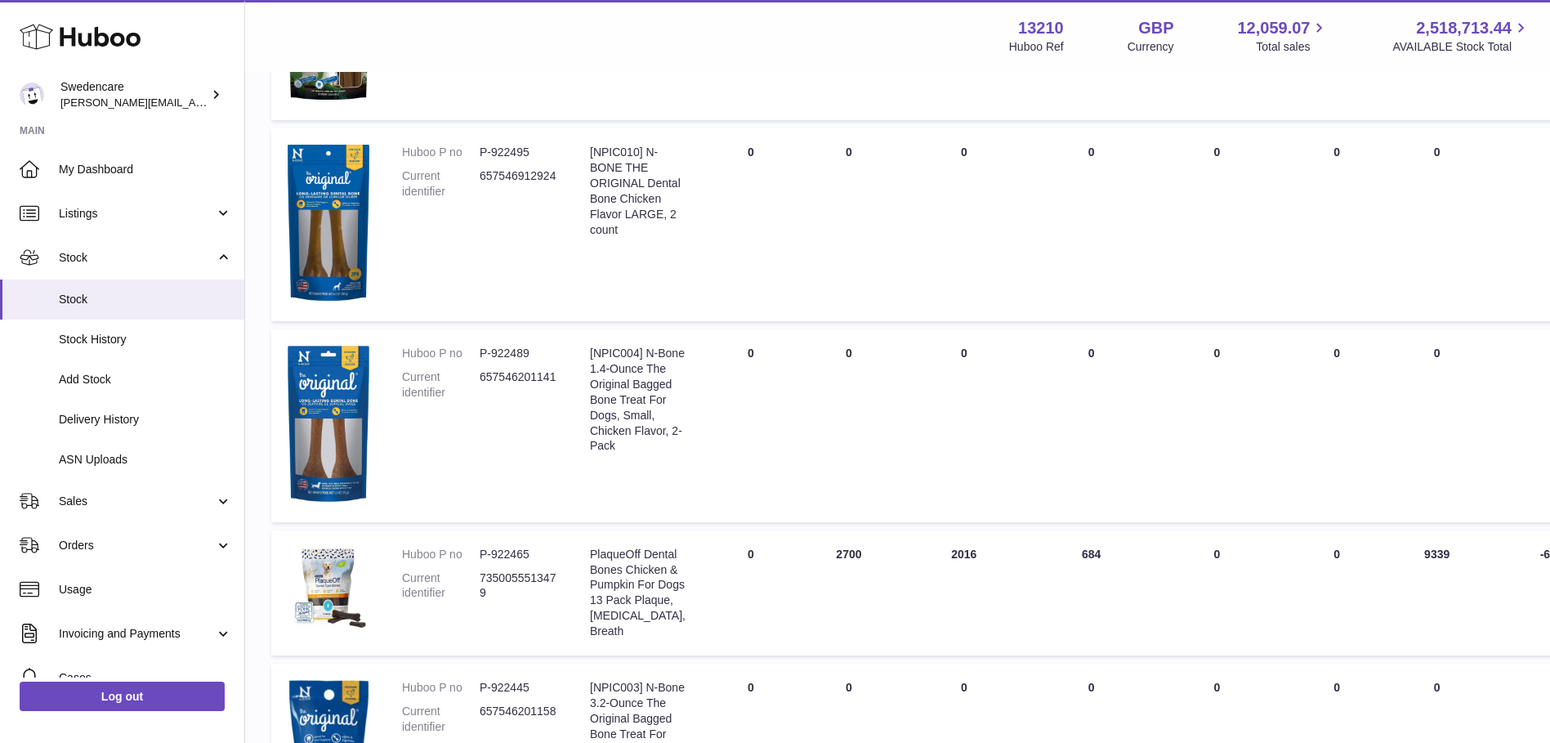
scroll to position [1062, 0]
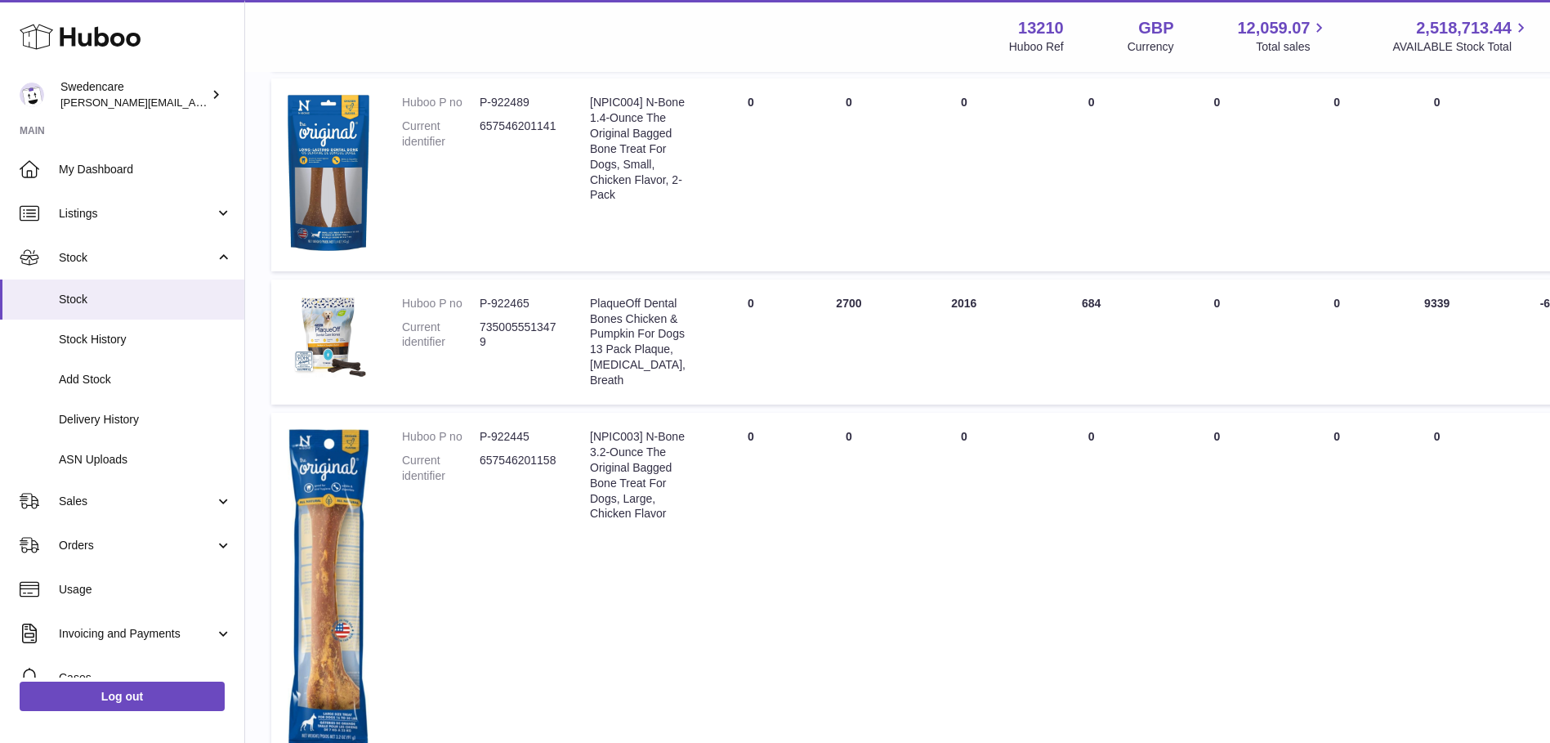
click at [605, 331] on div "PlaqueOff Dental Bones Chicken & Pumpkin For Dogs 13 Pack Plaque, [MEDICAL_DATA…" at bounding box center [638, 342] width 96 height 92
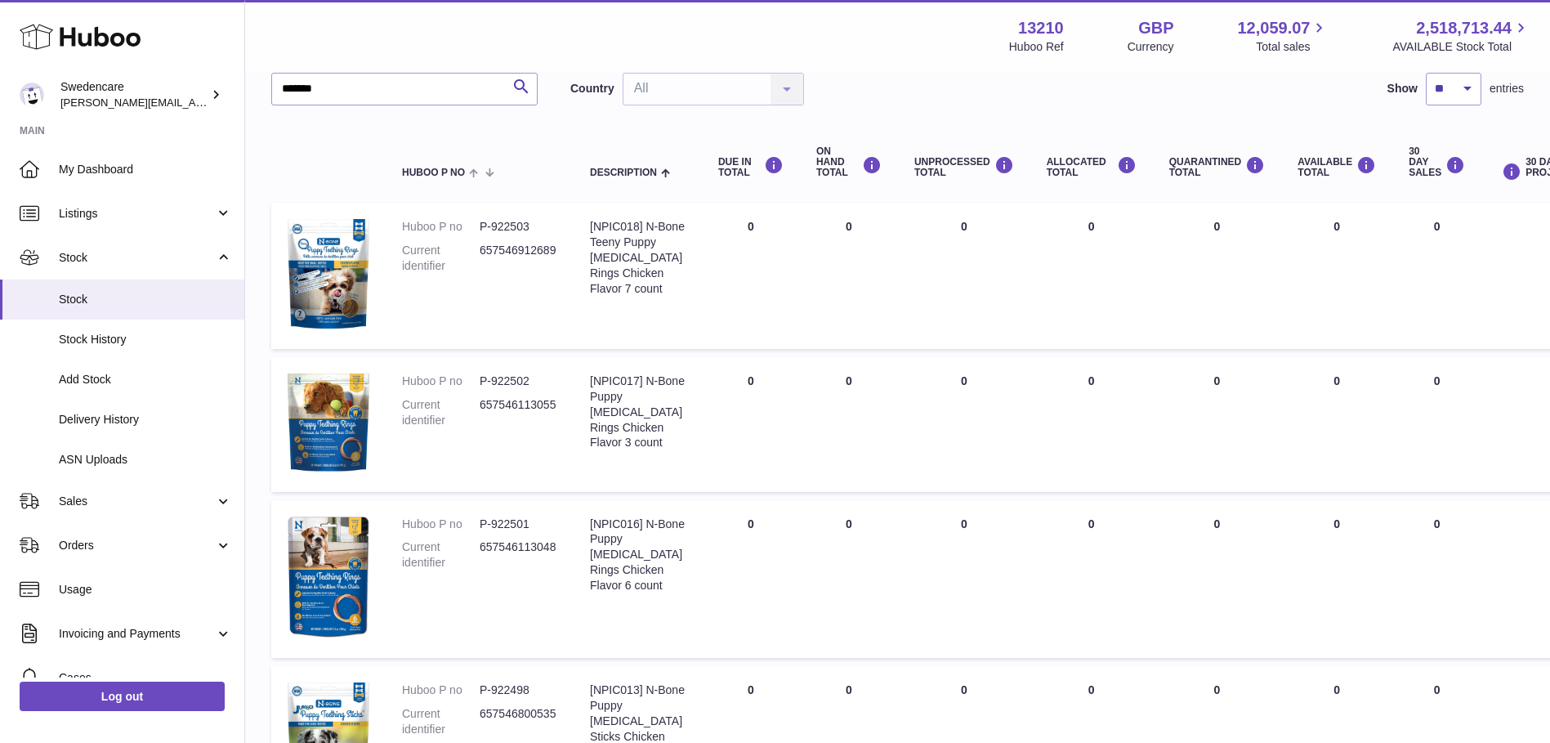
scroll to position [0, 0]
